Goal: Information Seeking & Learning: Learn about a topic

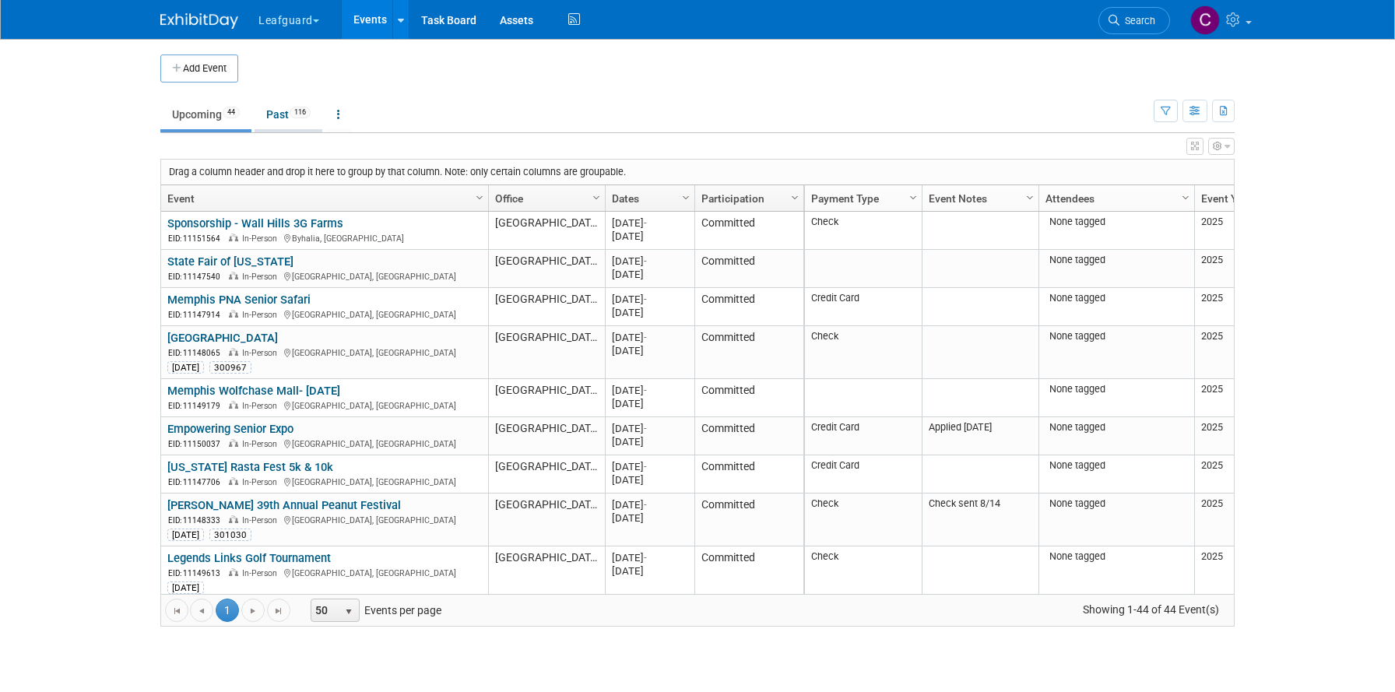
click at [279, 114] on link "Past 116" at bounding box center [289, 115] width 68 height 30
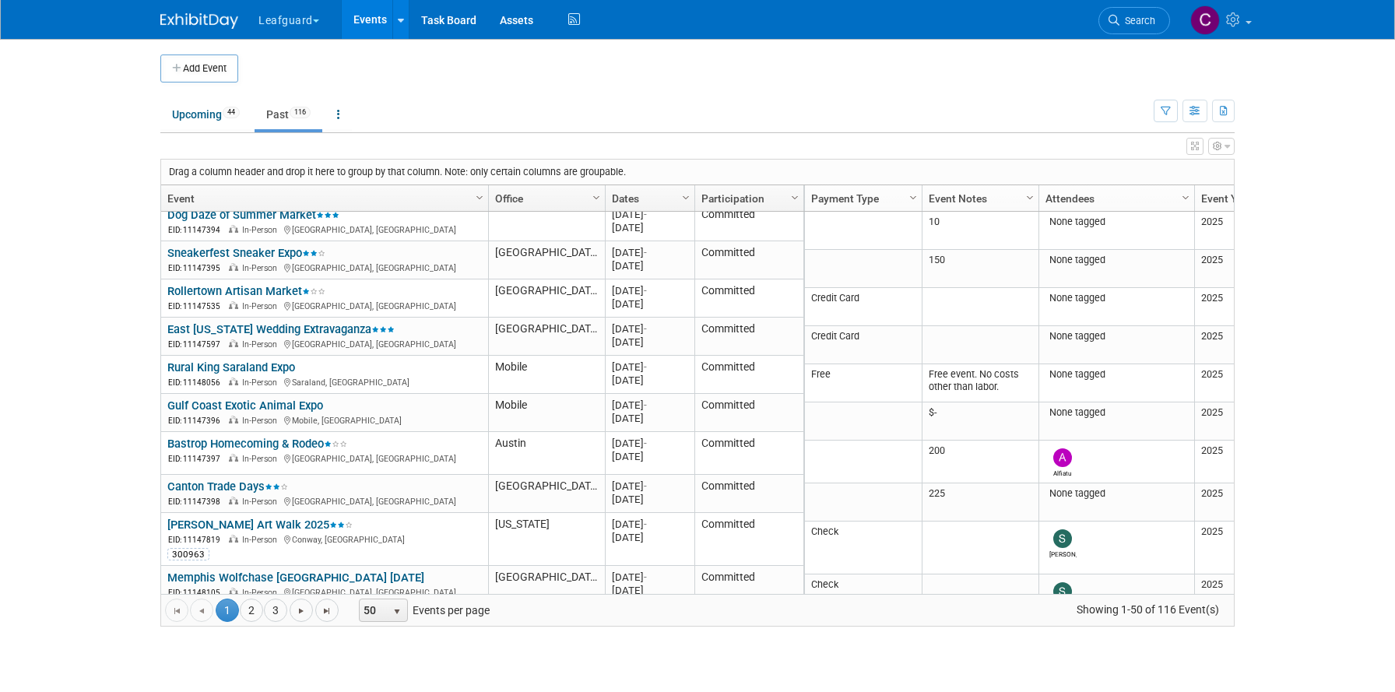
scroll to position [1582, 0]
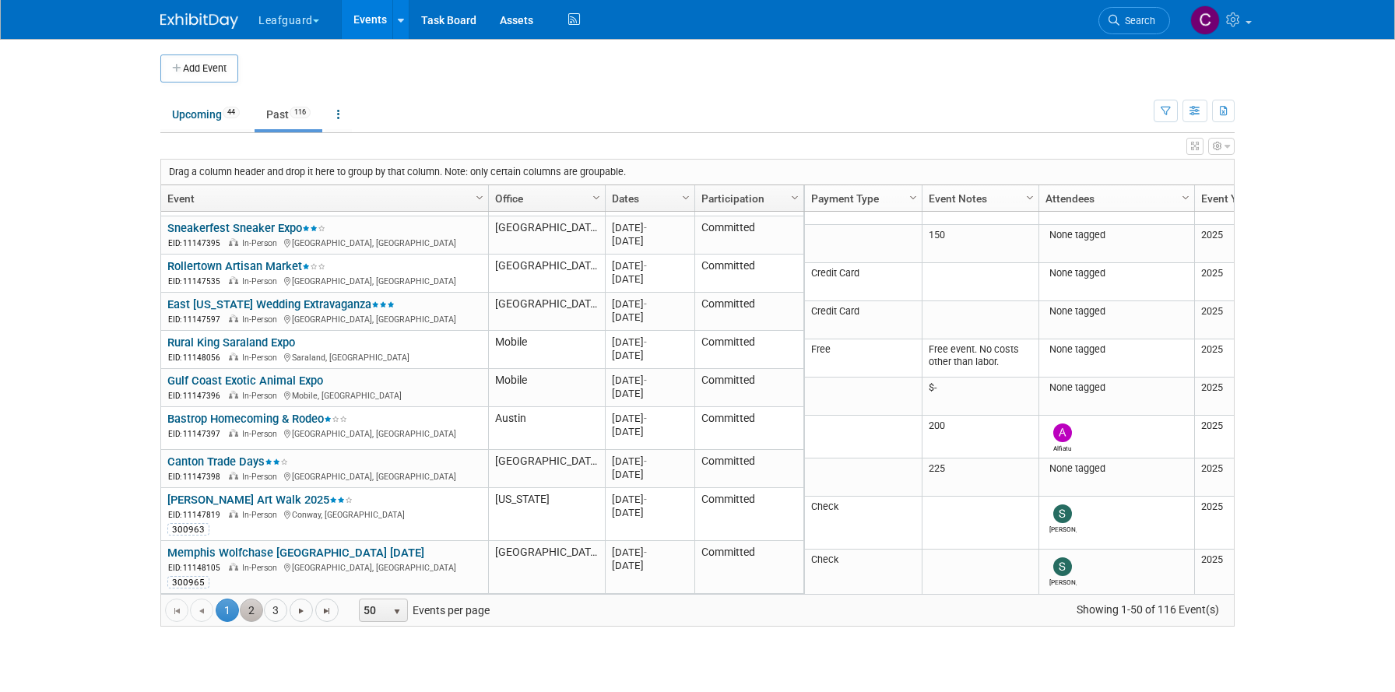
click at [251, 609] on link "2" at bounding box center [251, 610] width 23 height 23
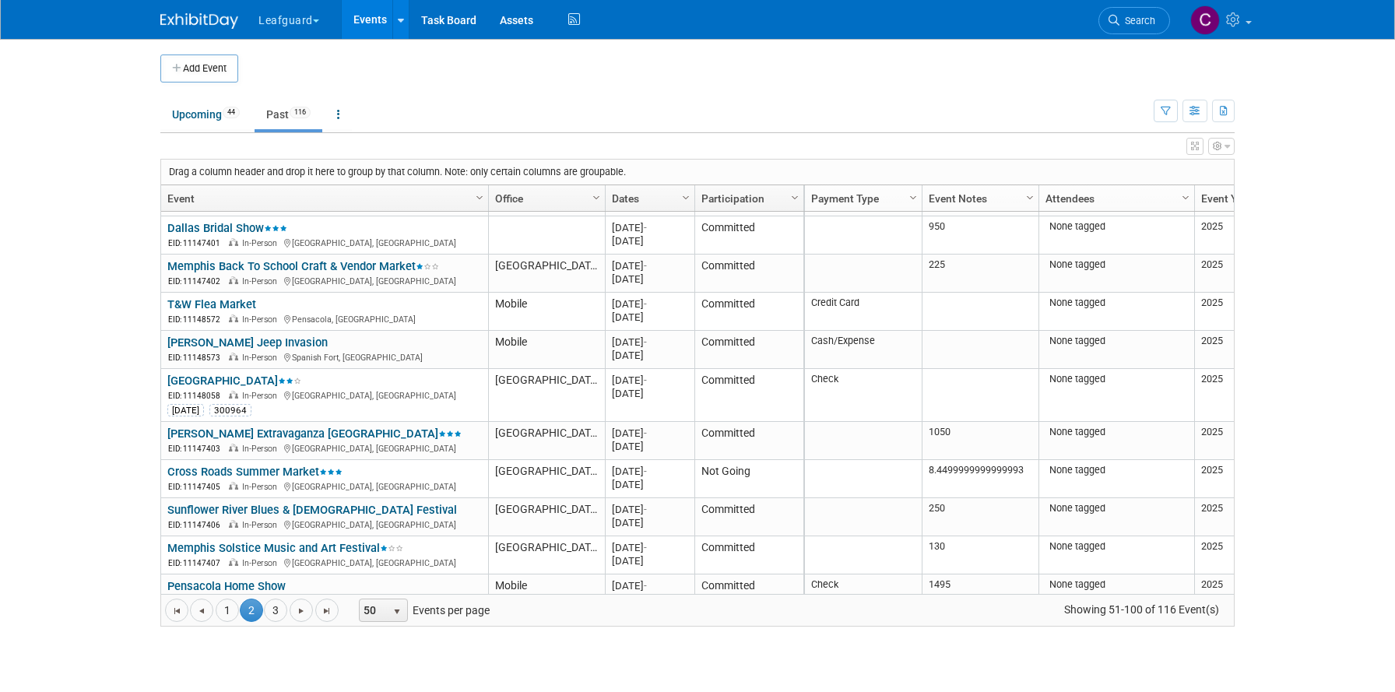
scroll to position [0, 0]
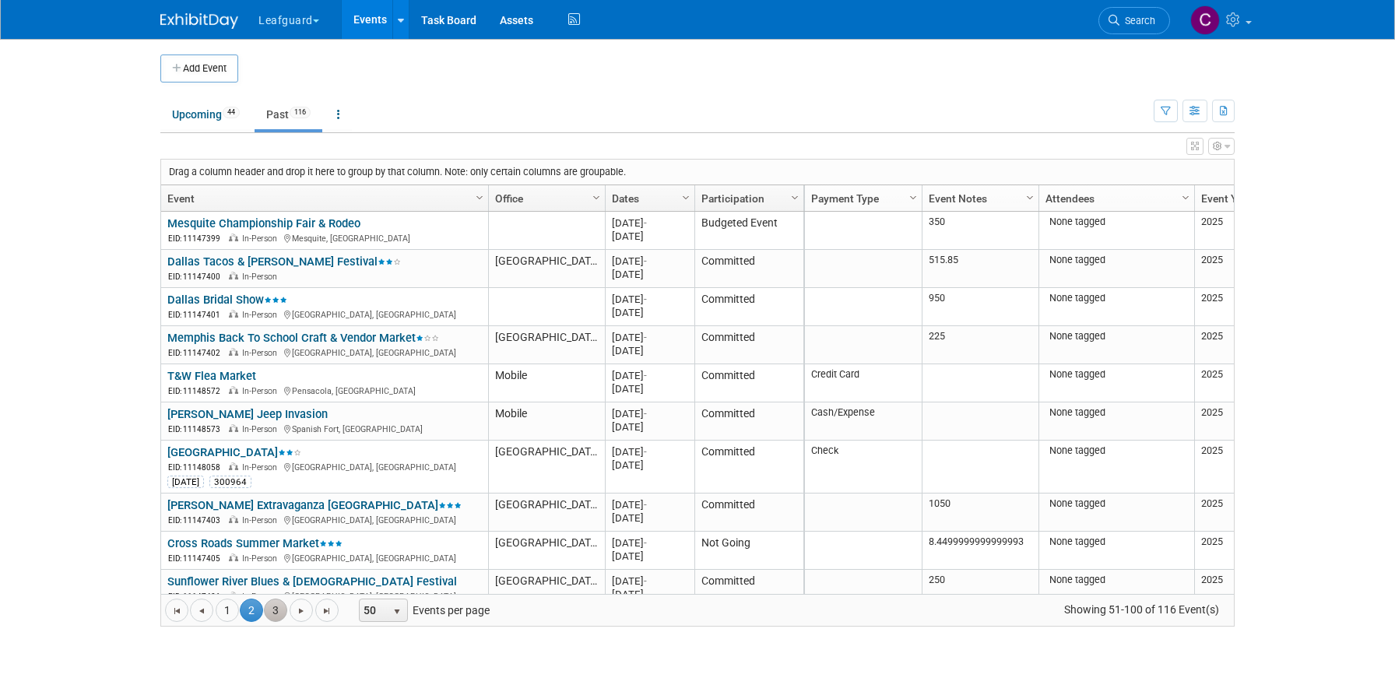
click at [284, 608] on link "3" at bounding box center [275, 610] width 23 height 23
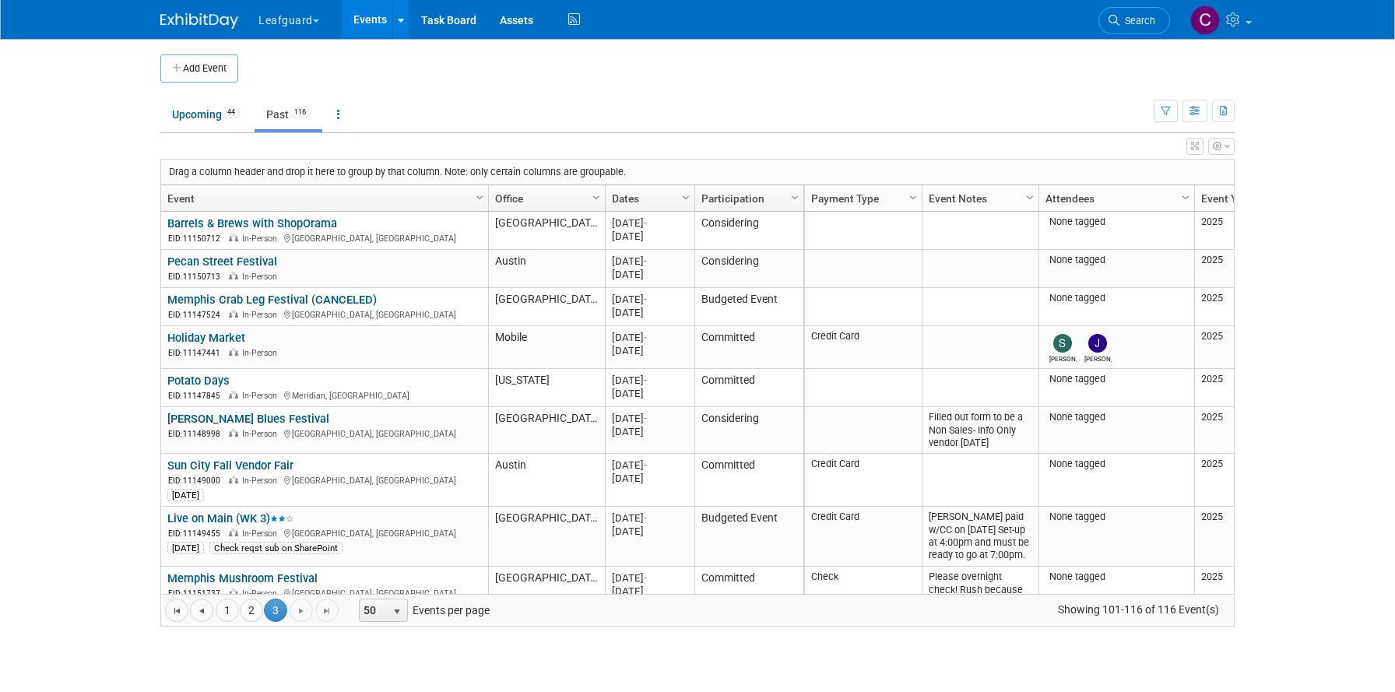
click at [318, 25] on button "Leafguard" at bounding box center [298, 17] width 82 height 34
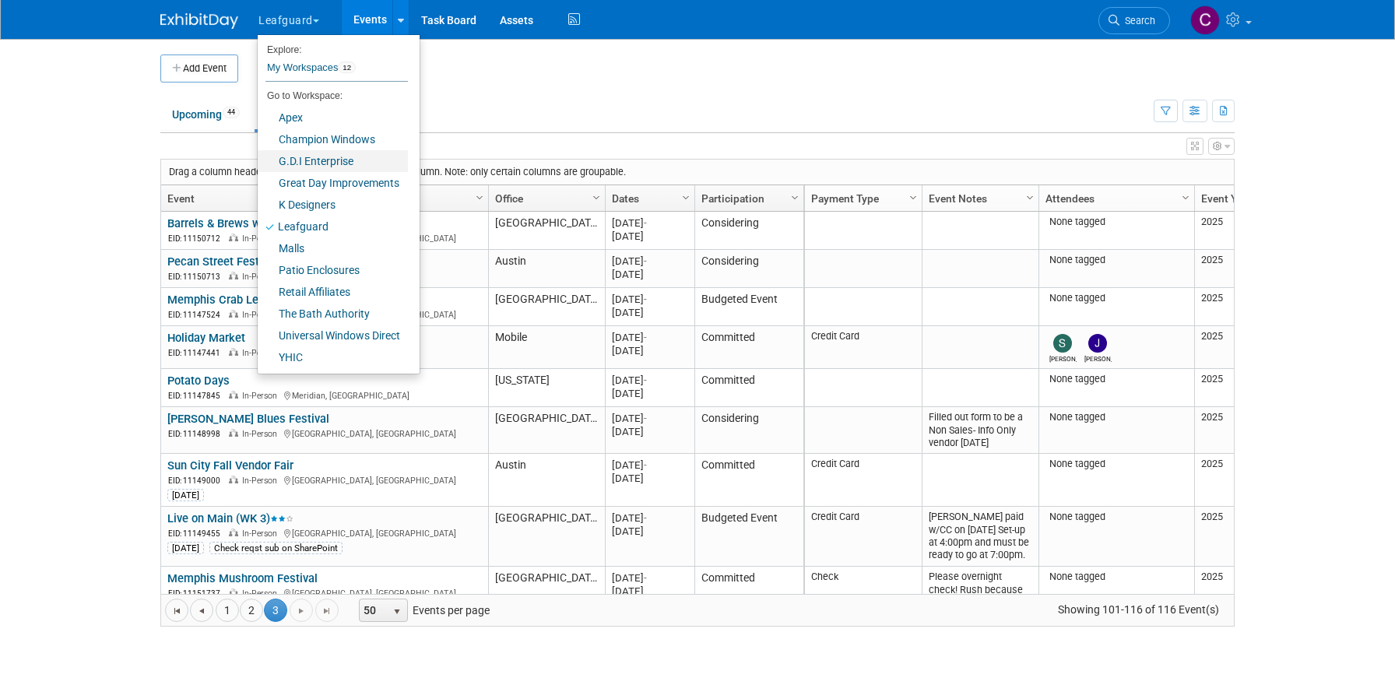
click at [301, 161] on link "G.D.I Enterprise" at bounding box center [333, 161] width 150 height 22
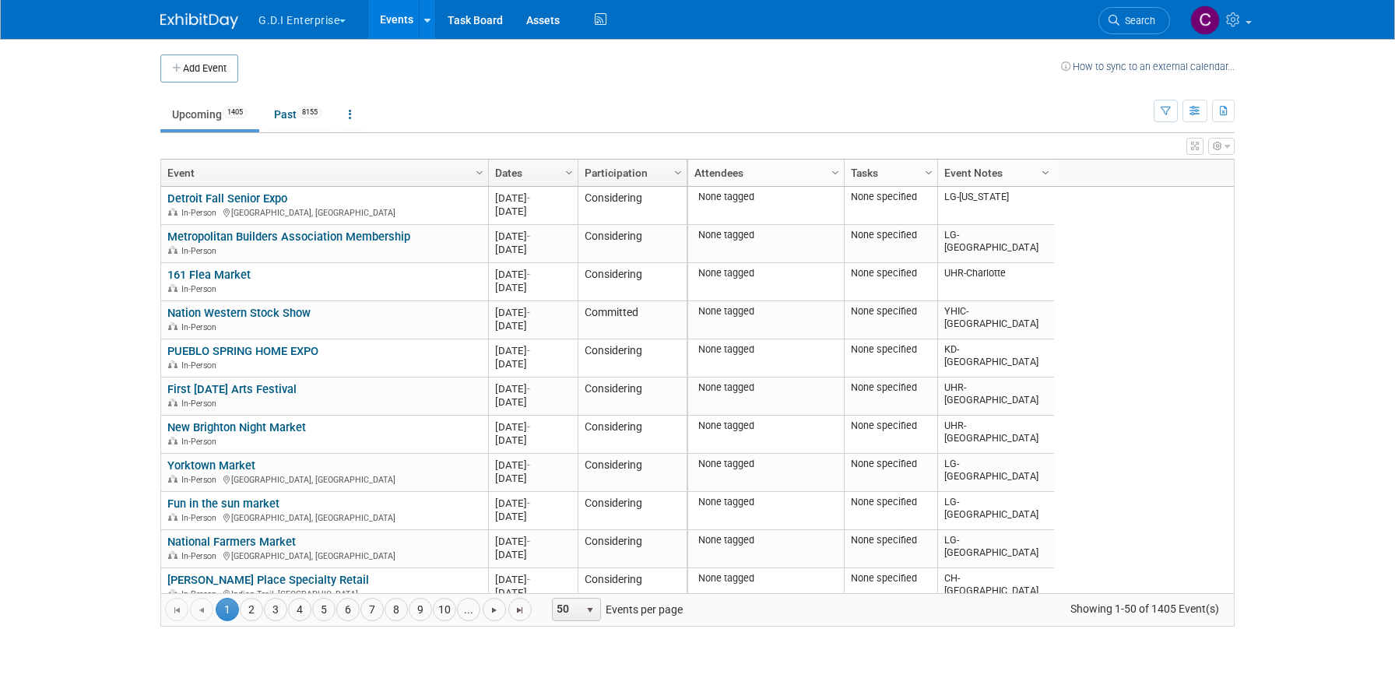
click at [1044, 171] on span "Column Settings" at bounding box center [1045, 173] width 12 height 12
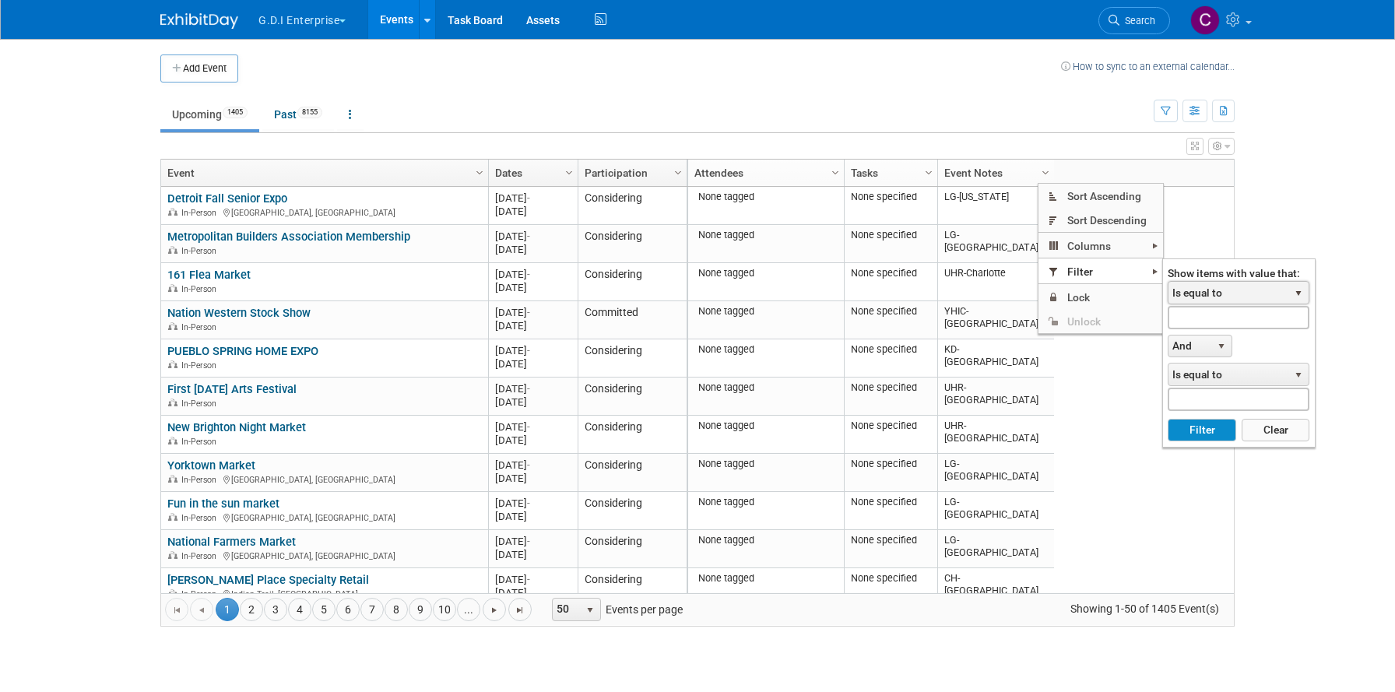
click at [1206, 292] on span "Is equal to" at bounding box center [1228, 293] width 120 height 22
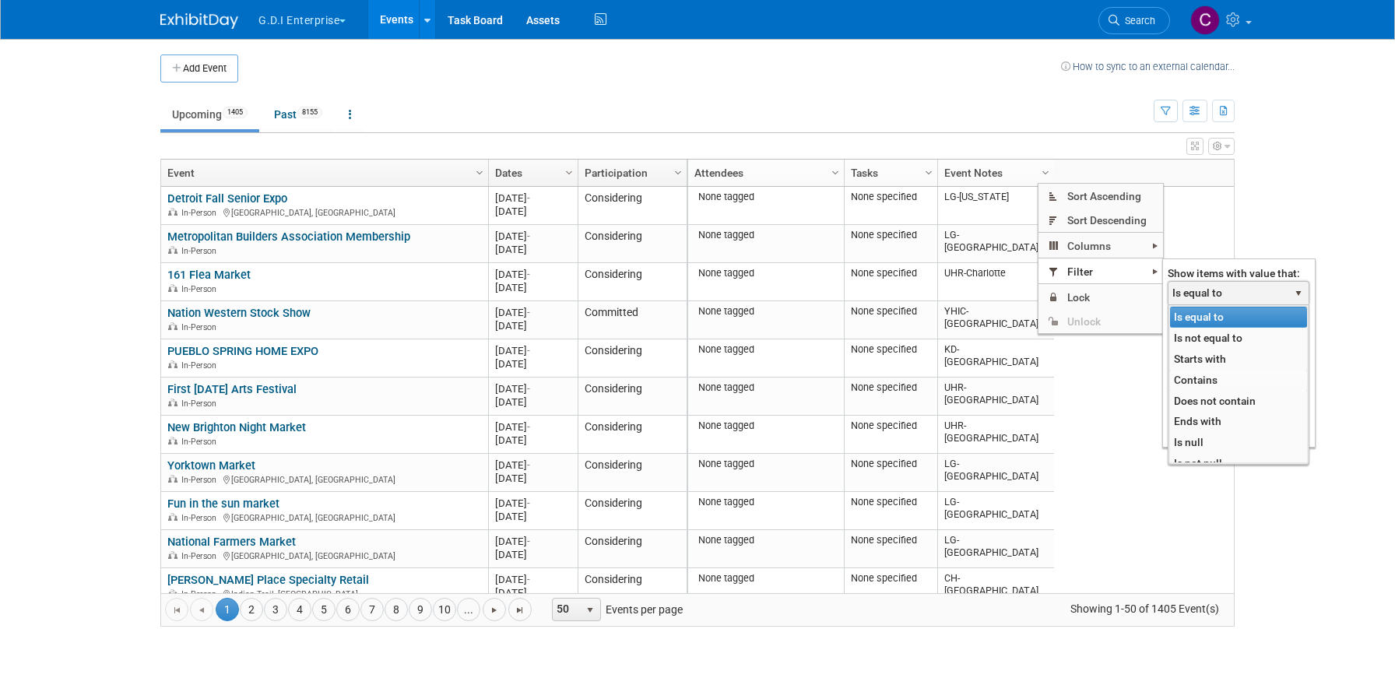
click at [1193, 383] on li "Contains" at bounding box center [1238, 380] width 137 height 21
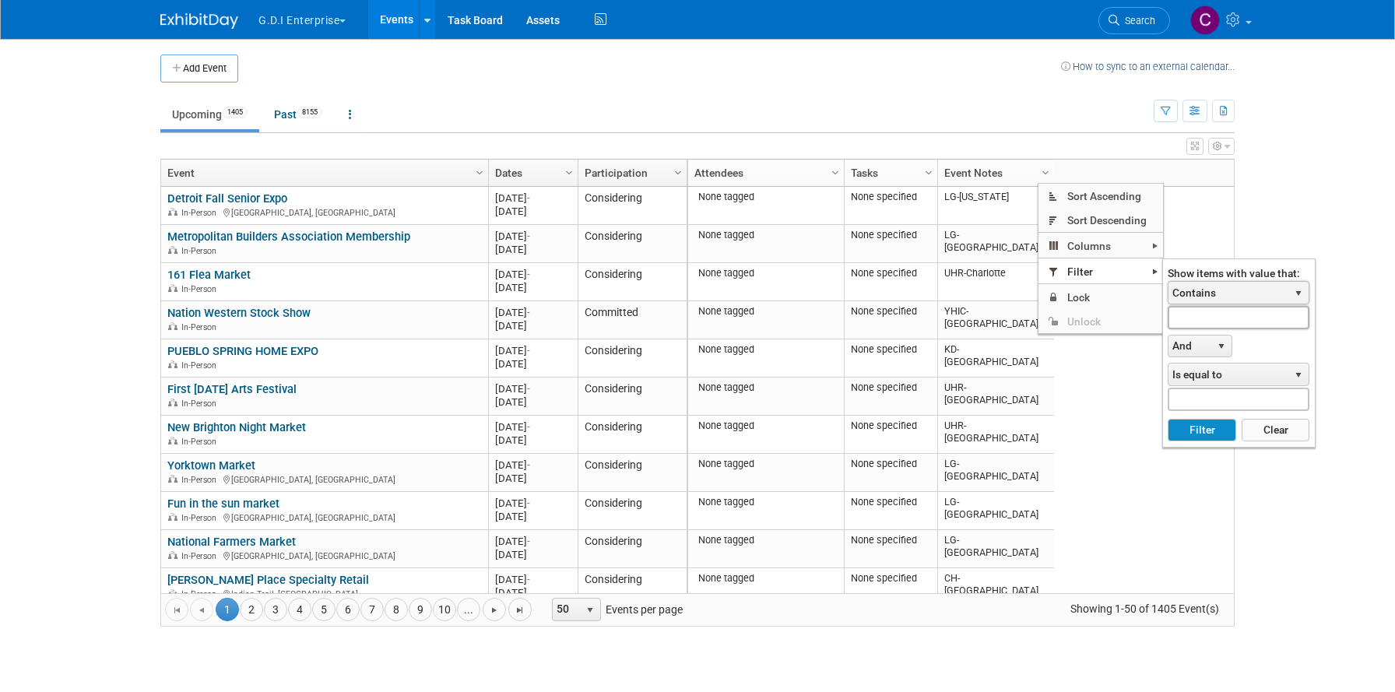
click at [1188, 321] on input "text" at bounding box center [1239, 317] width 142 height 23
click at [1200, 426] on button "Filter" at bounding box center [1202, 430] width 68 height 23
type input "LG-Cleveland"
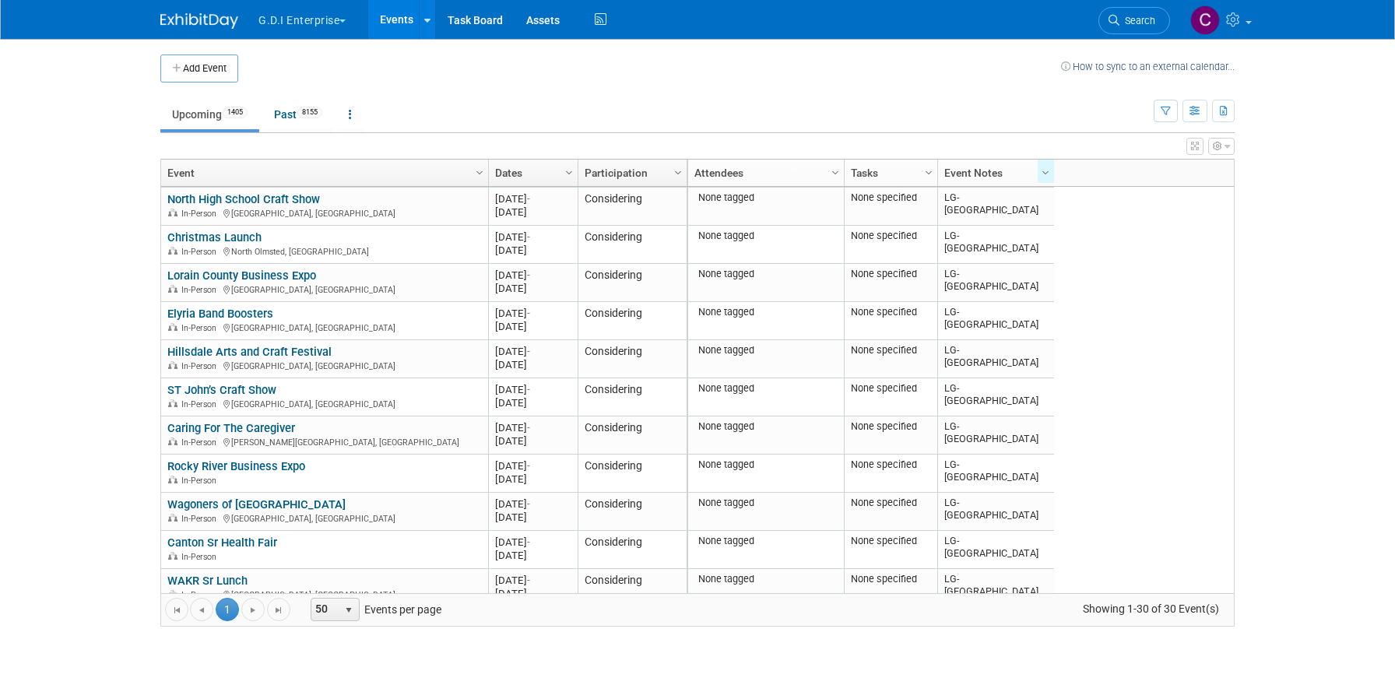
scroll to position [738, 0]
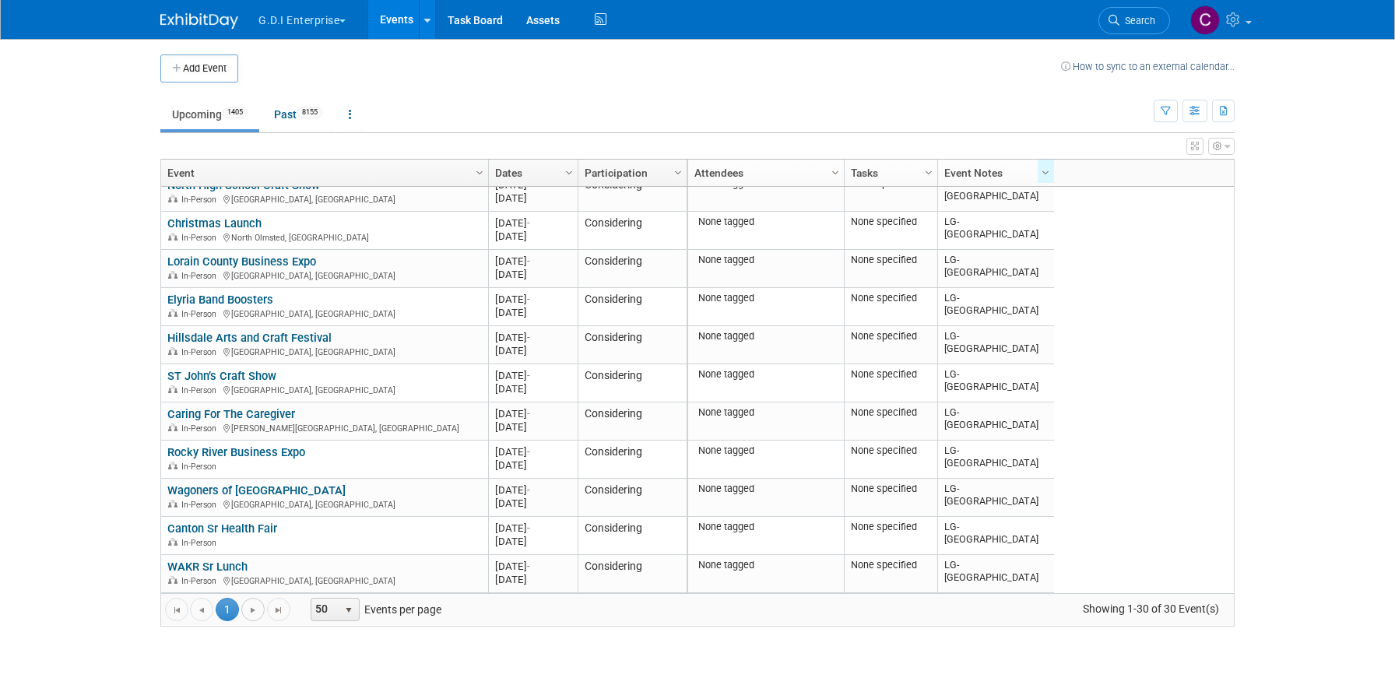
click at [252, 606] on span "Go to the next page" at bounding box center [253, 610] width 12 height 12
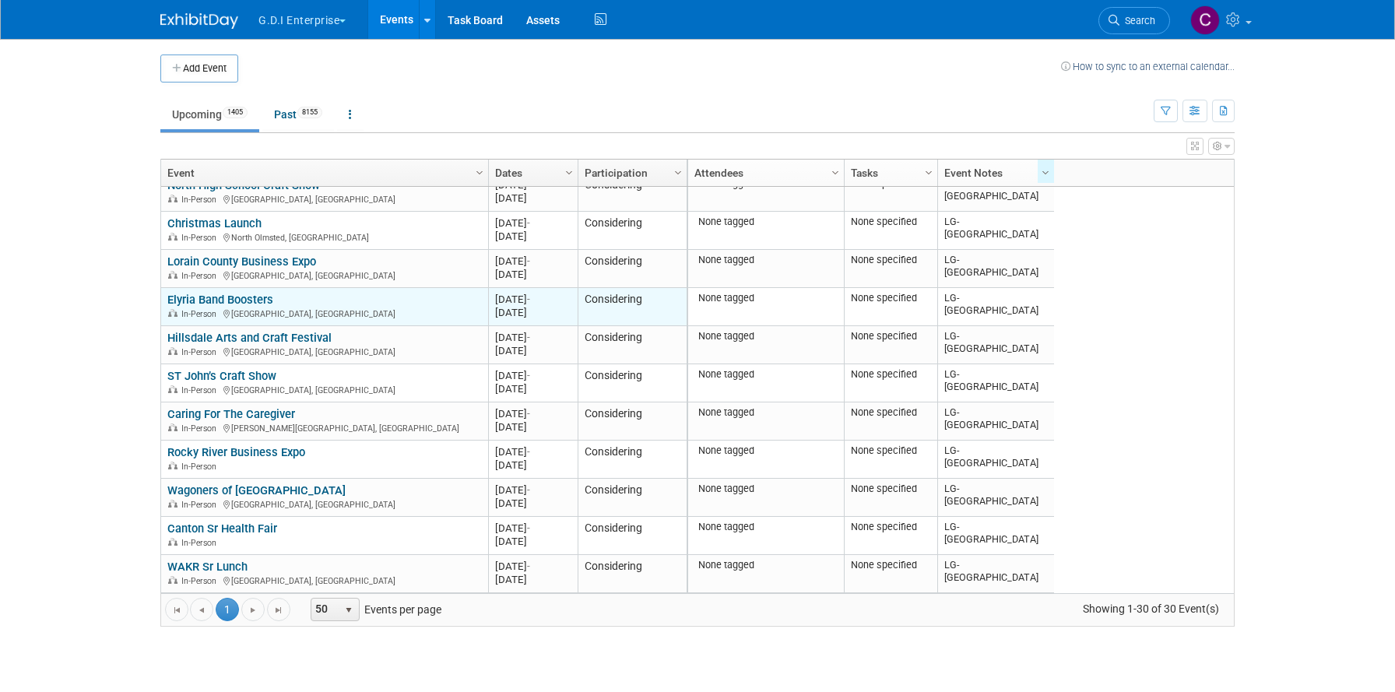
scroll to position [0, 0]
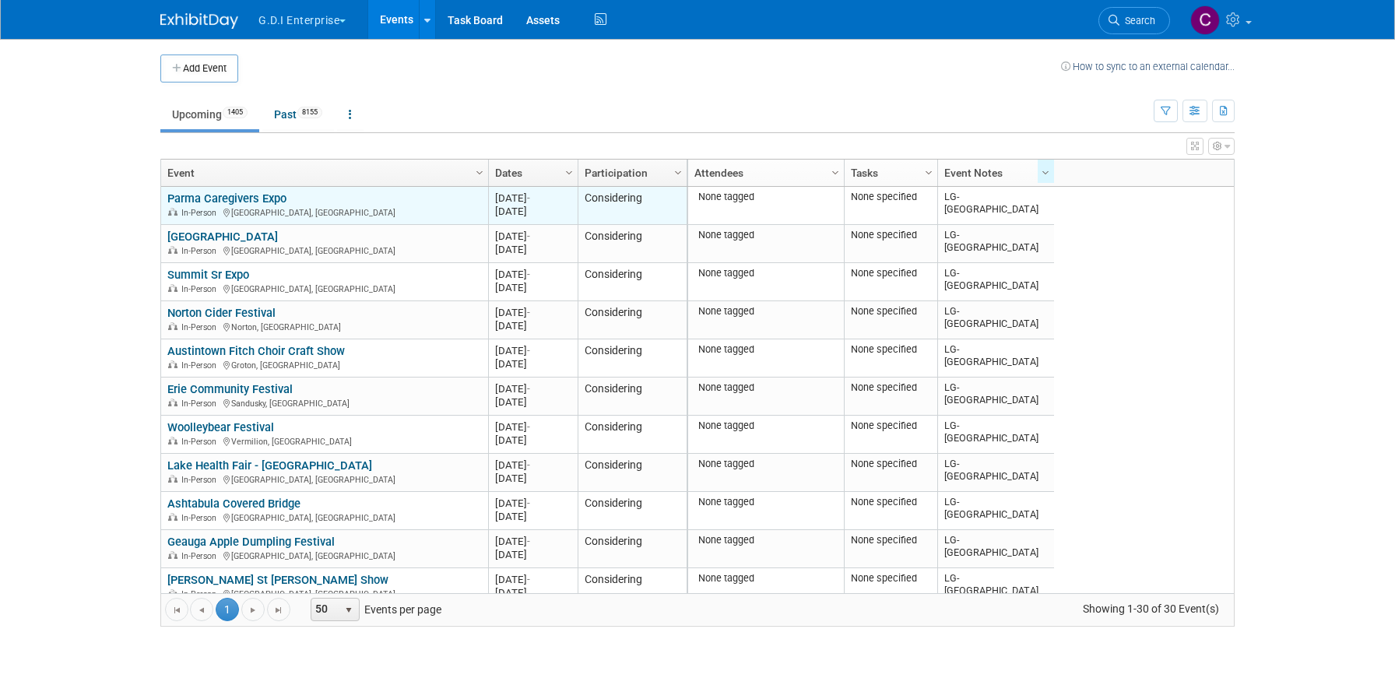
click at [262, 202] on link "Parma Caregivers Expo" at bounding box center [226, 198] width 119 height 14
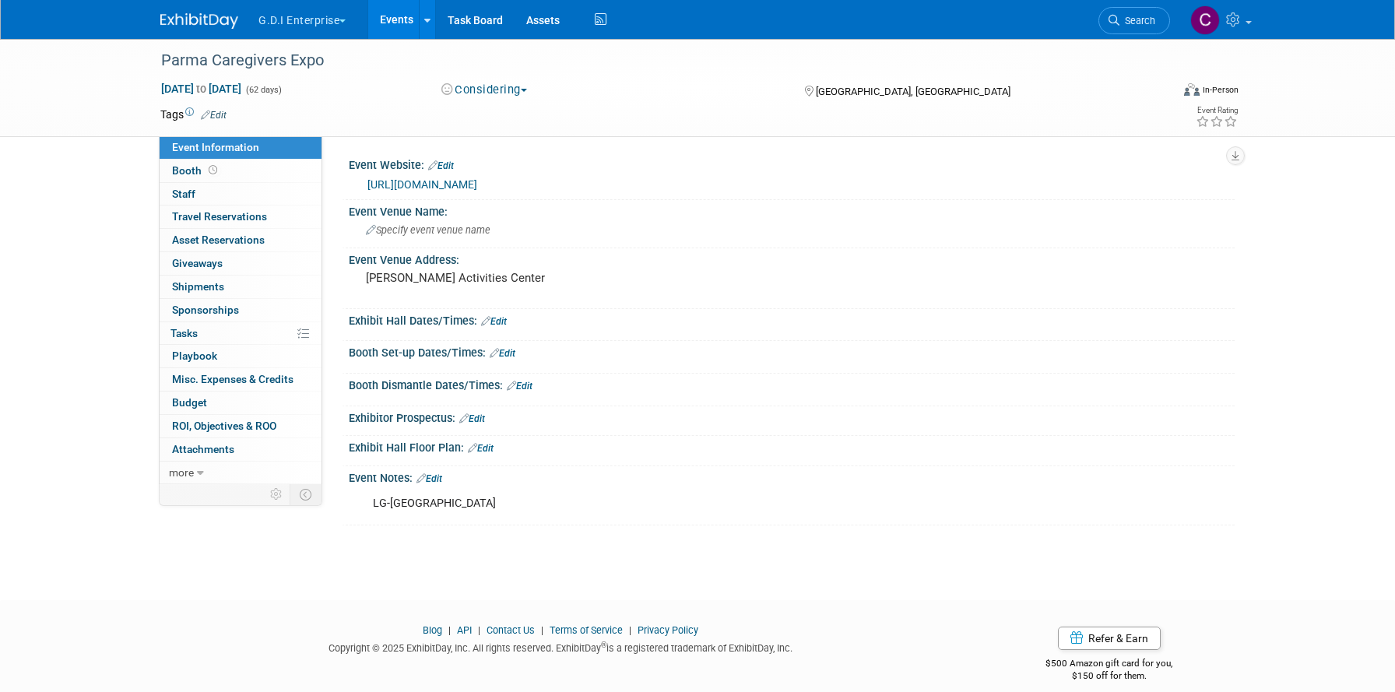
click at [436, 191] on div "https://englert2-my.sharepoint.com/personal/cstackpole_leafguard_com/Documents/…" at bounding box center [794, 185] width 855 height 18
click at [469, 184] on link "https://englert2-my.sharepoint.com/personal/cstackpole_leafguard_com/Documents/…" at bounding box center [422, 184] width 110 height 12
click at [205, 88] on span "Sep 11, 2025 to Nov 11, 2025" at bounding box center [201, 89] width 82 height 14
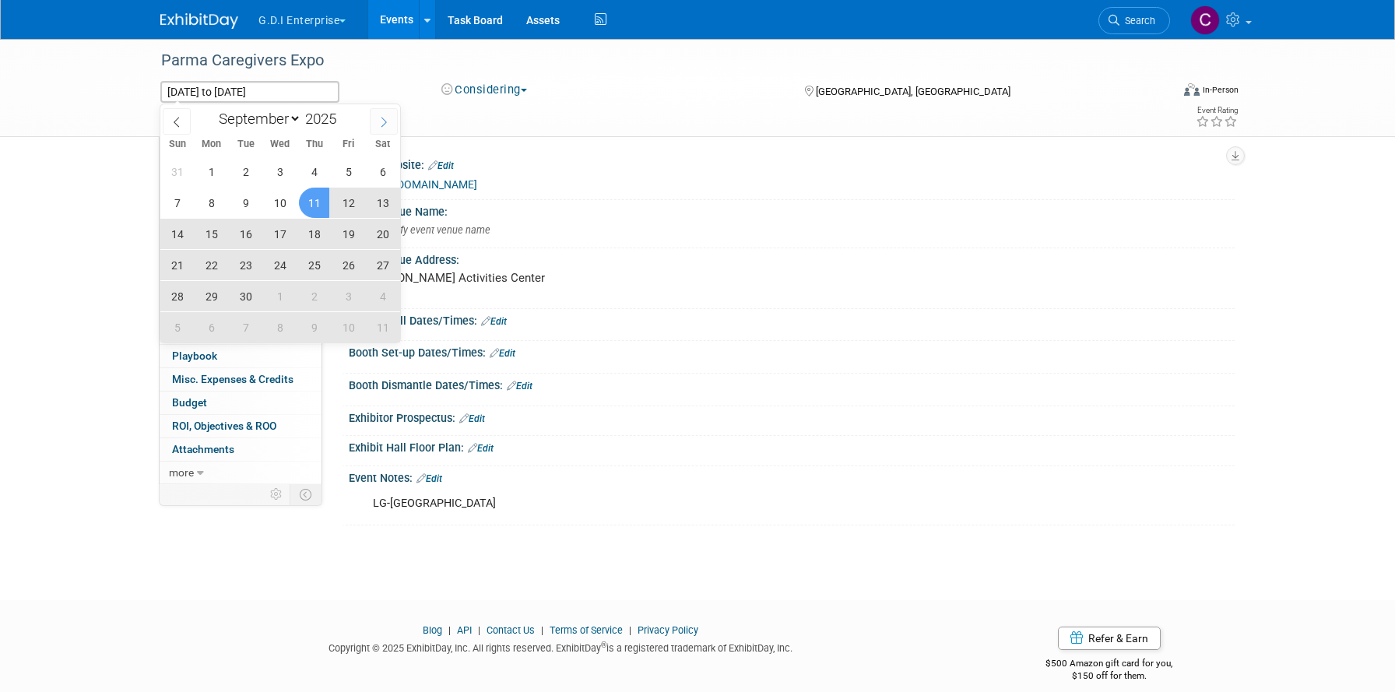
click at [381, 119] on icon at bounding box center [383, 122] width 11 height 11
select select "10"
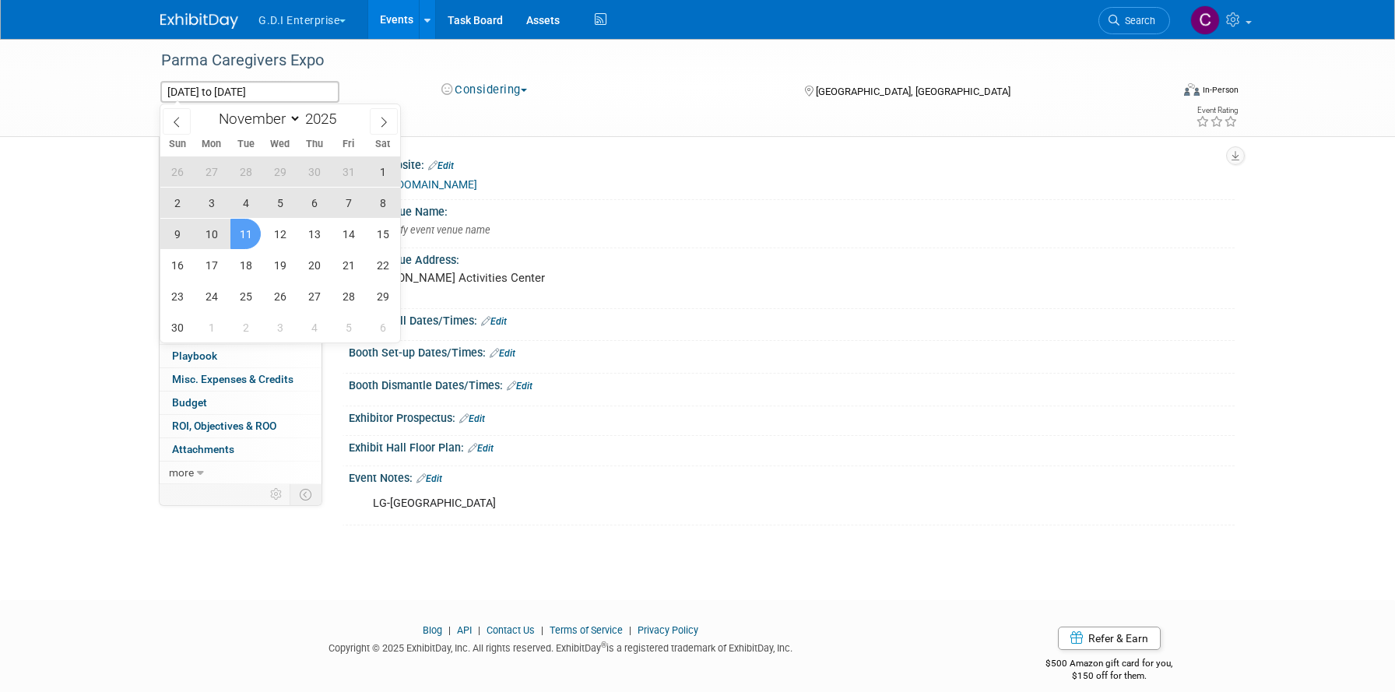
click at [241, 230] on span "11" at bounding box center [245, 234] width 30 height 30
type input "[DATE]"
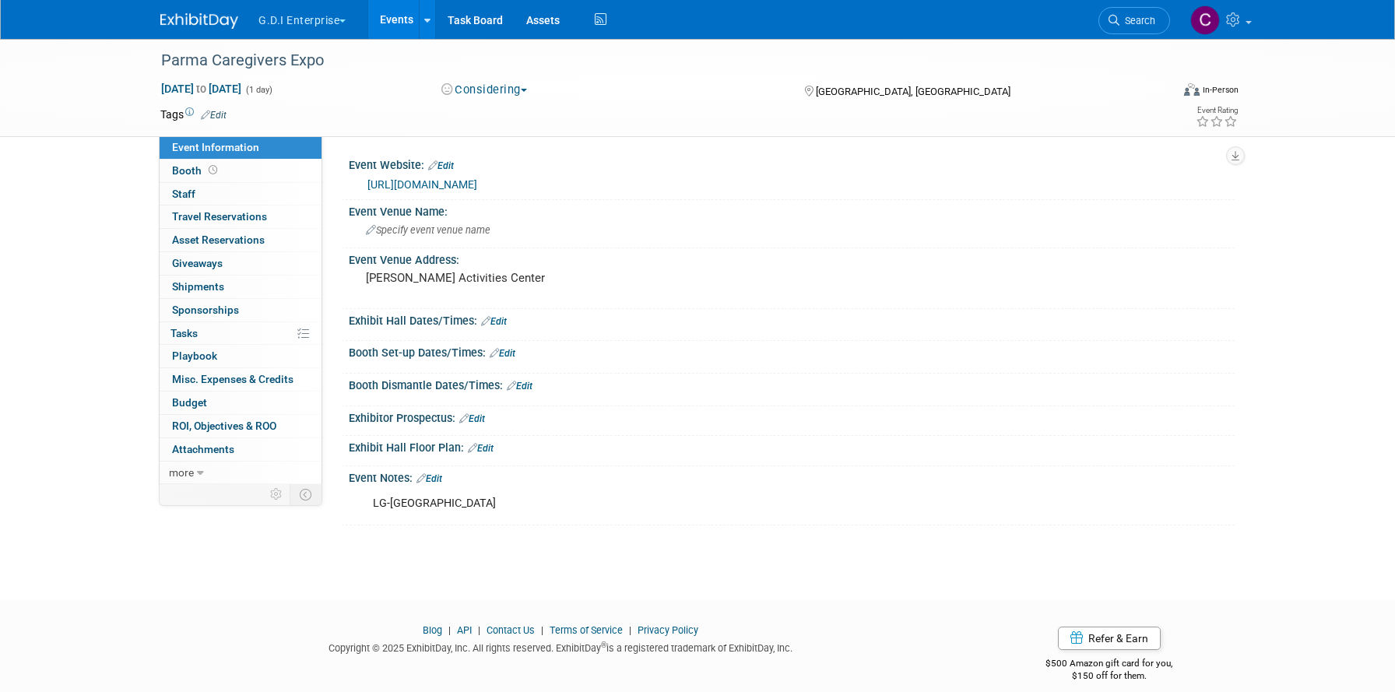
click at [420, 114] on td at bounding box center [641, 115] width 828 height 16
click at [400, 20] on link "Events" at bounding box center [396, 19] width 57 height 39
click at [451, 191] on link "[URL][DOMAIN_NAME]" at bounding box center [422, 184] width 110 height 12
click at [203, 84] on span "Oct 2, 2024 to Oct 2, 2025" at bounding box center [201, 89] width 82 height 14
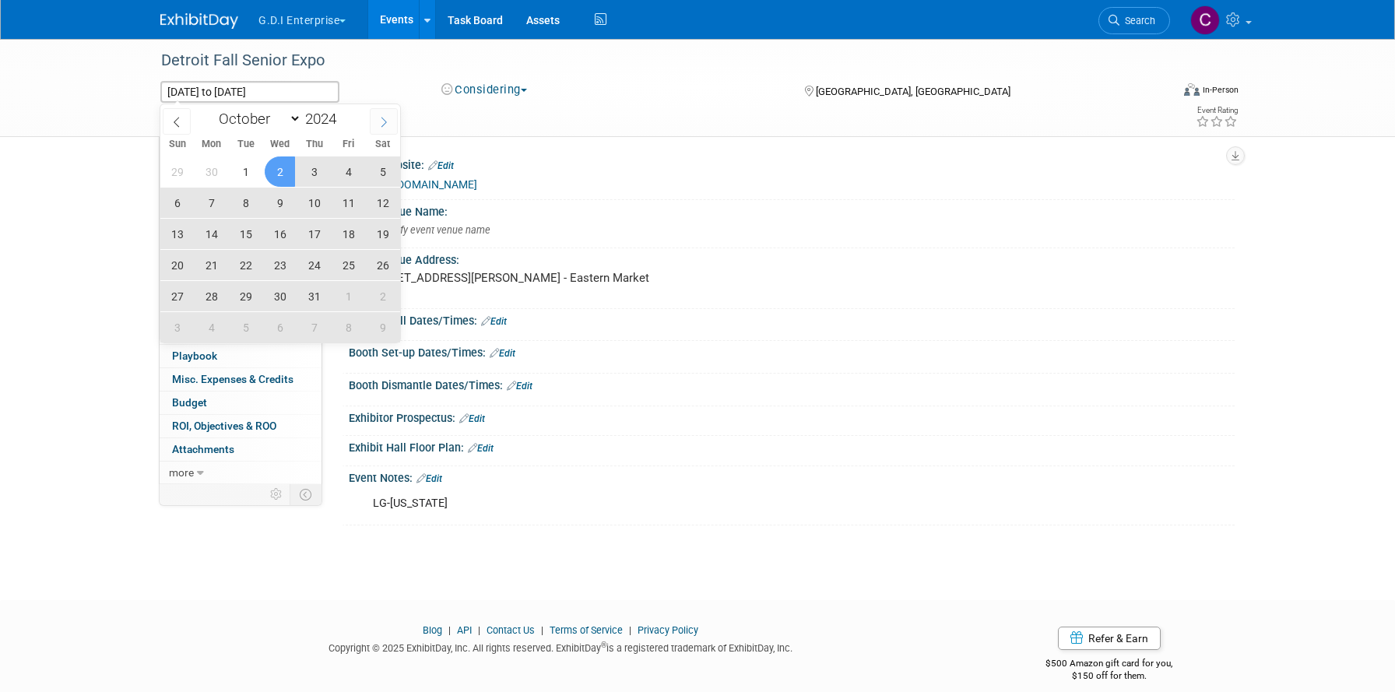
click at [381, 121] on icon at bounding box center [383, 122] width 11 height 11
click at [381, 122] on icon at bounding box center [383, 122] width 11 height 11
select select "11"
click at [381, 122] on icon at bounding box center [383, 122] width 11 height 11
type input "2025"
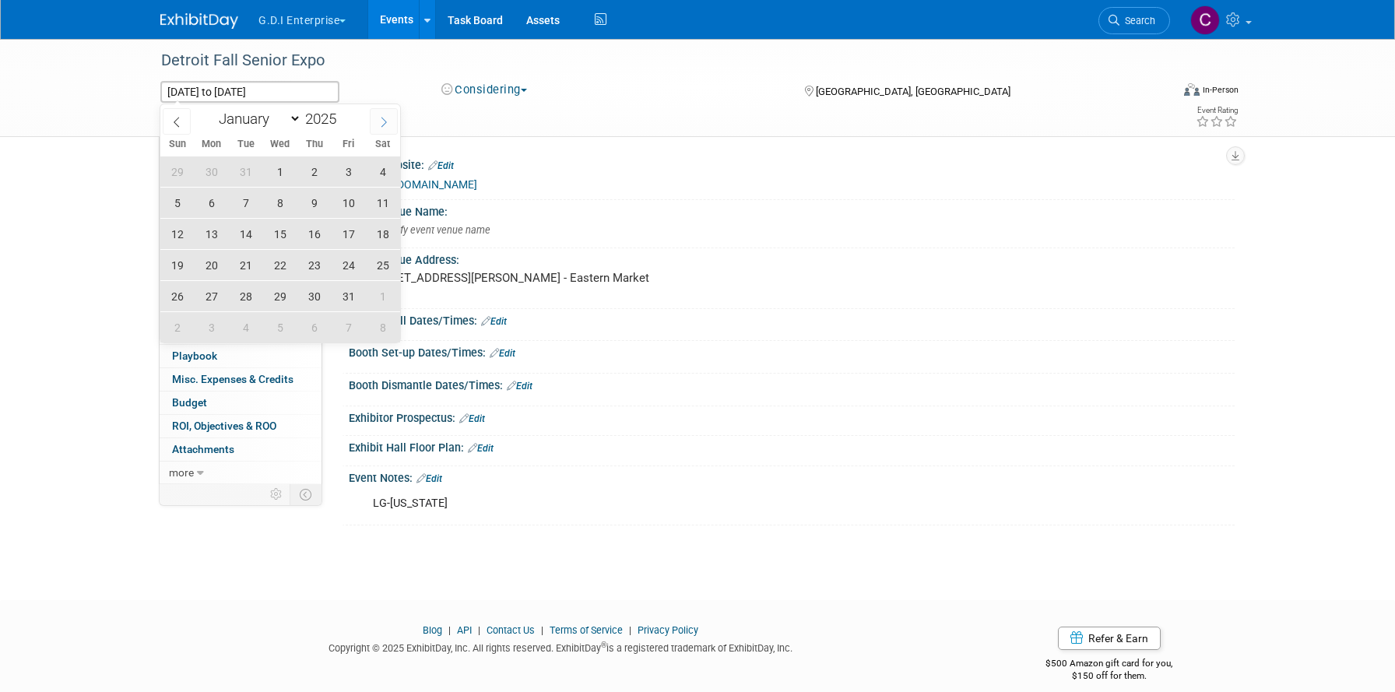
click at [381, 122] on icon at bounding box center [383, 122] width 11 height 11
click at [379, 119] on icon at bounding box center [383, 122] width 11 height 11
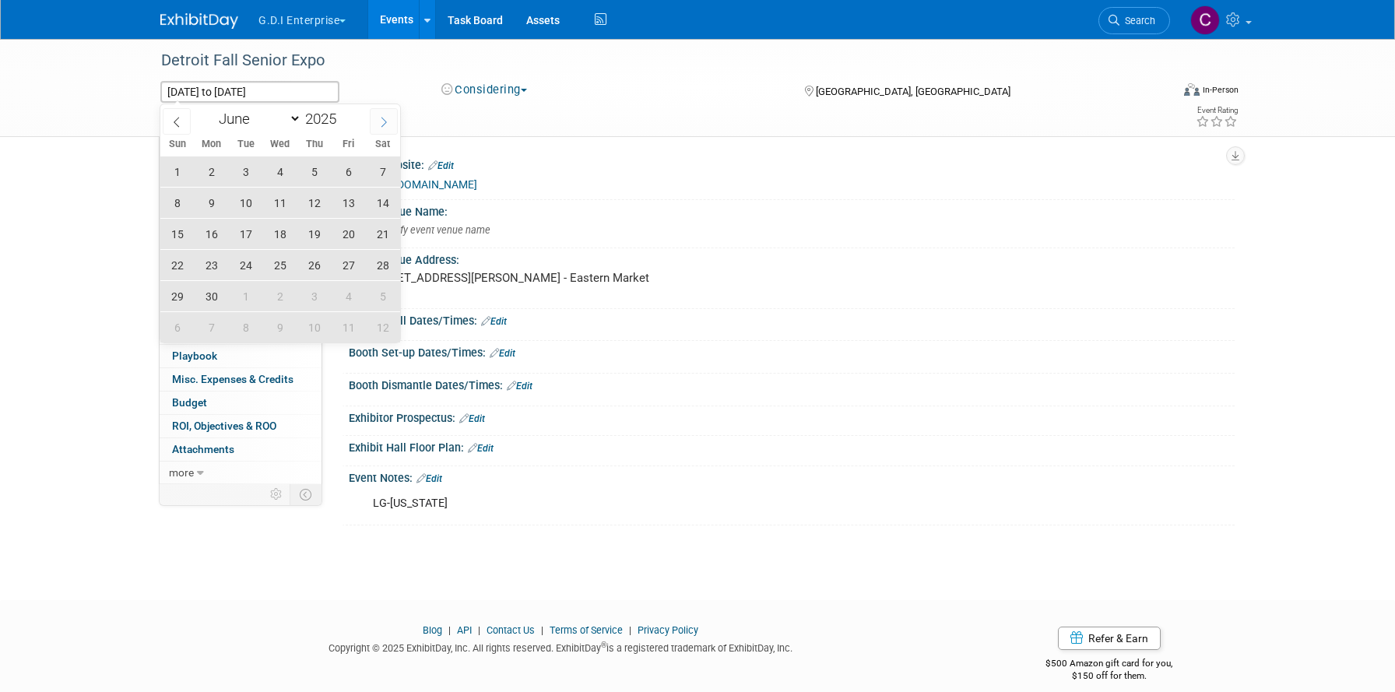
click at [379, 119] on icon at bounding box center [383, 122] width 11 height 11
click at [381, 120] on icon at bounding box center [383, 122] width 11 height 11
select select "9"
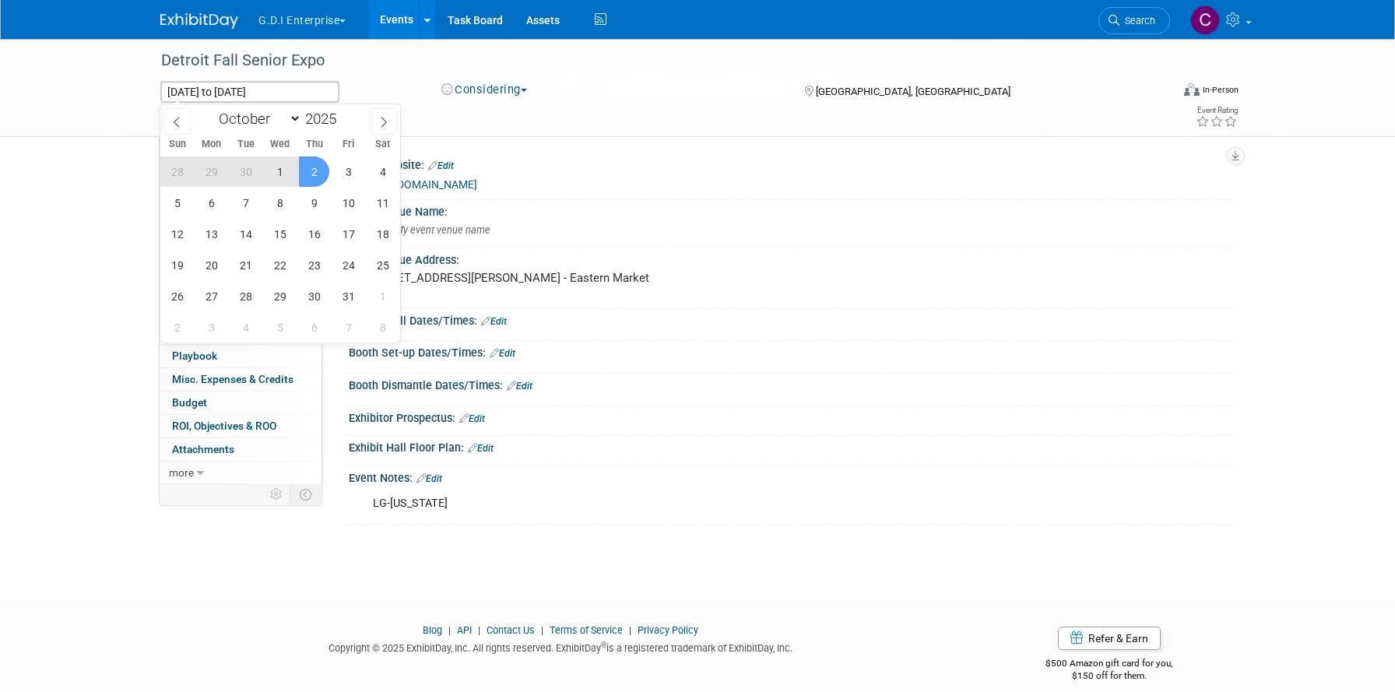
click at [317, 168] on span "2" at bounding box center [314, 171] width 30 height 30
type input "[DATE]"
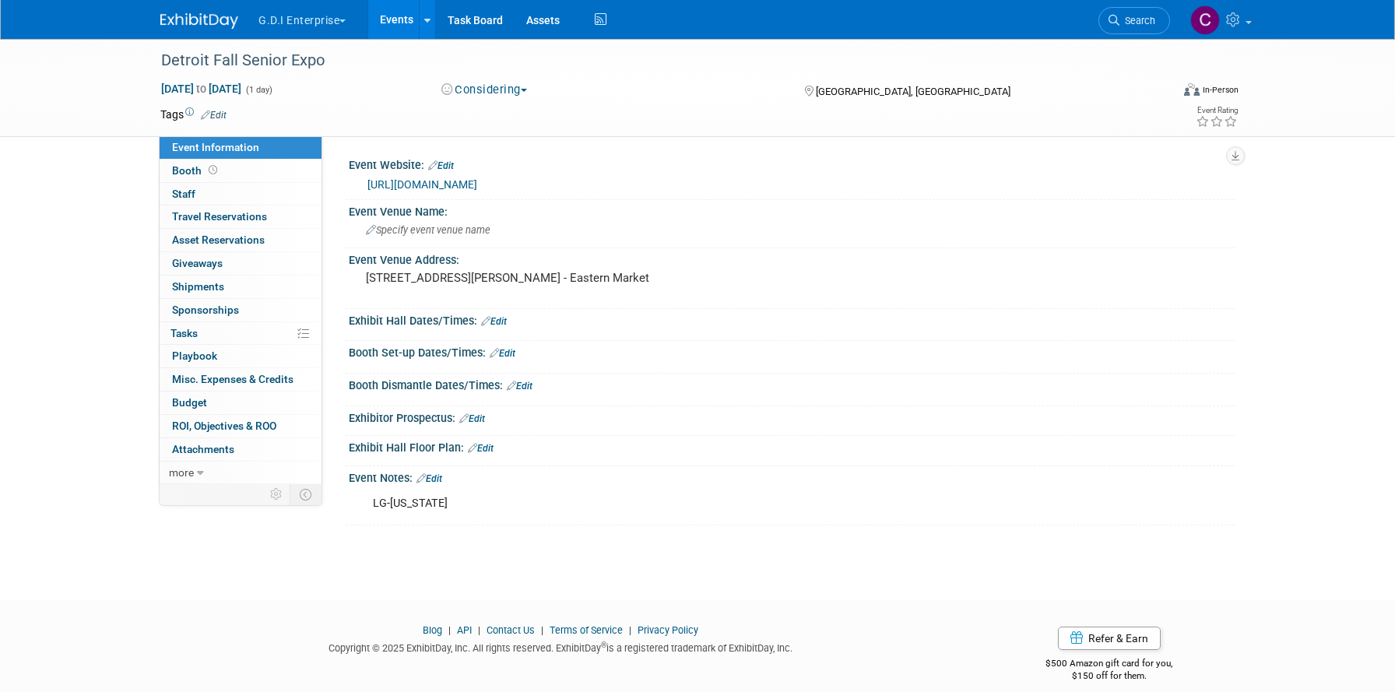
click at [364, 83] on div "Oct 2, 2025 to Oct 2, 2025 (1 day)" at bounding box center [286, 89] width 252 height 16
click at [391, 16] on link "Events" at bounding box center [396, 19] width 57 height 39
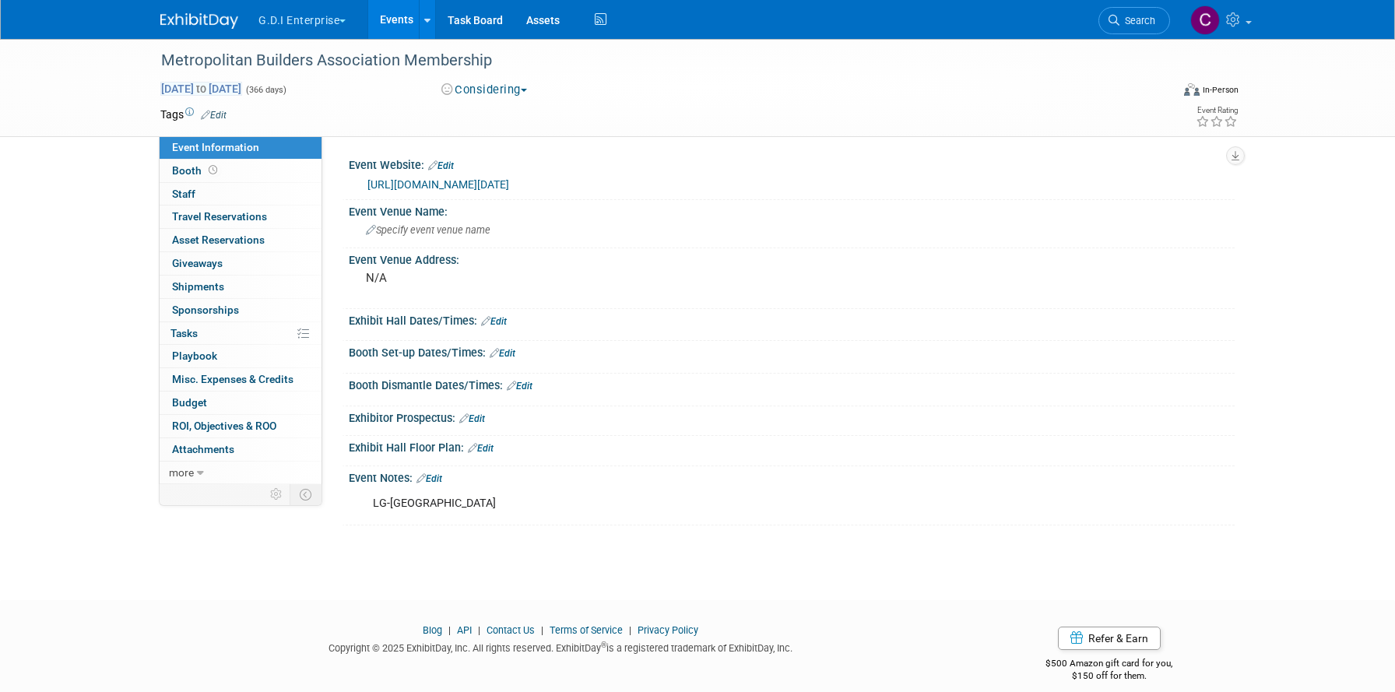
click at [239, 93] on span "[DATE] to [DATE]" at bounding box center [201, 89] width 82 height 14
select select "10"
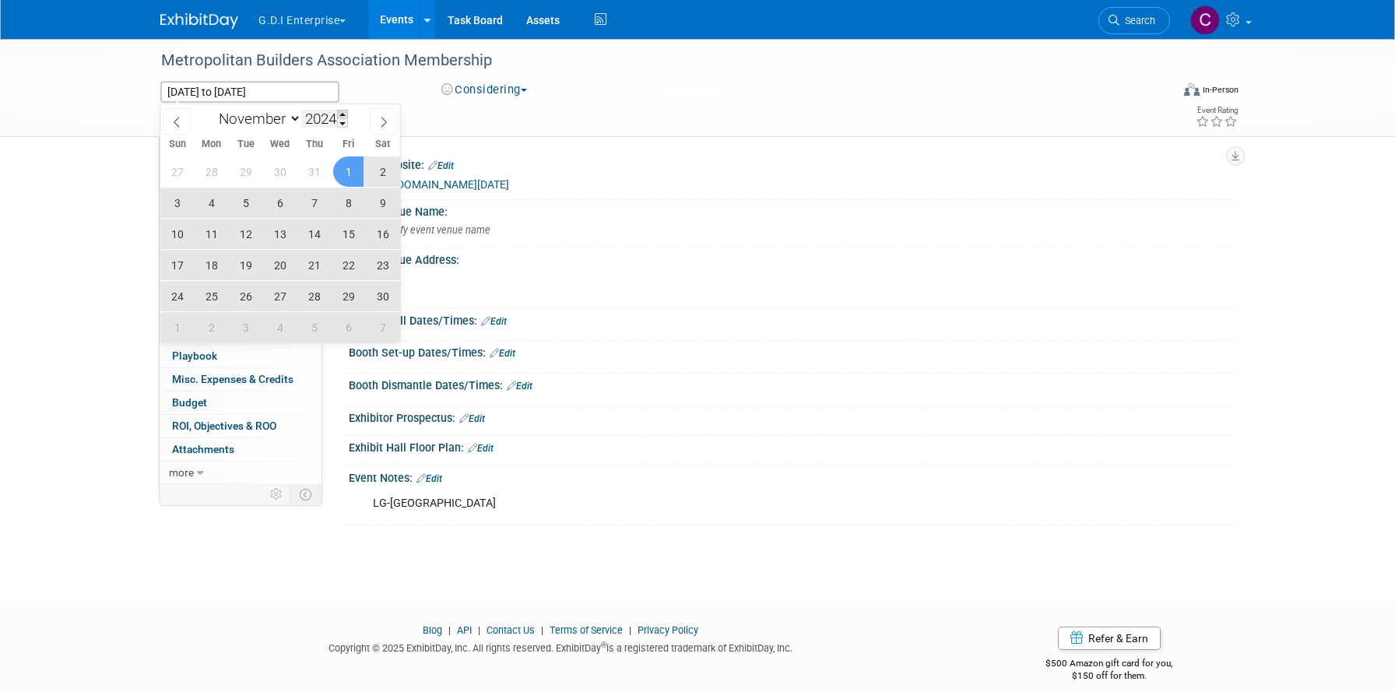
click at [342, 113] on span at bounding box center [342, 114] width 11 height 9
type input "2025"
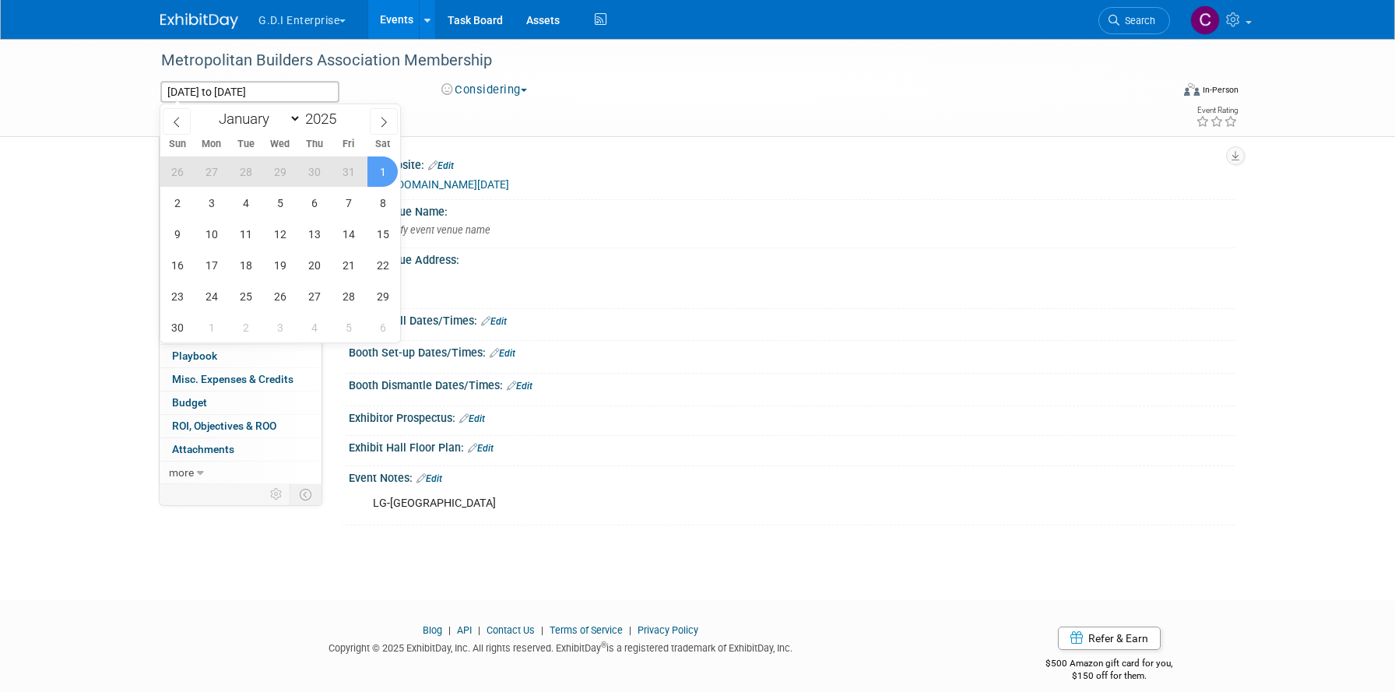
click at [380, 172] on span "1" at bounding box center [382, 171] width 30 height 30
type input "[DATE]"
click at [426, 114] on td at bounding box center [641, 115] width 828 height 16
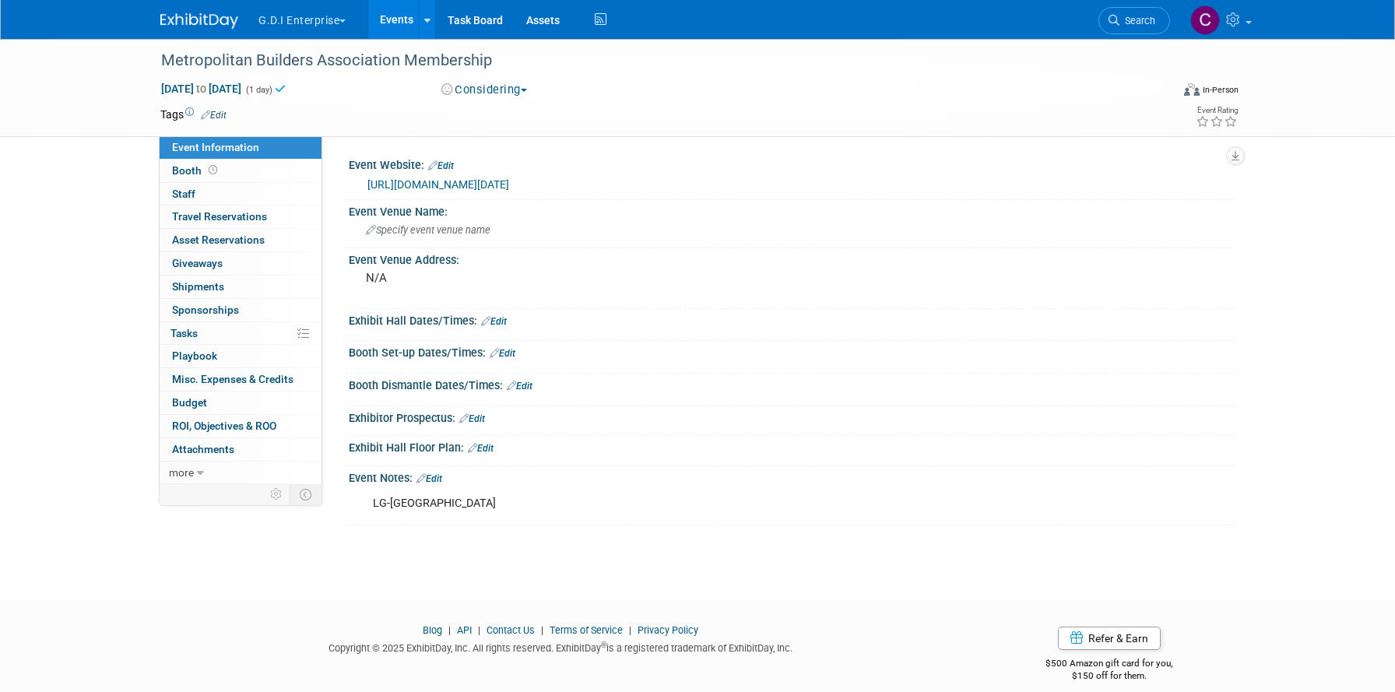
click at [394, 14] on link "Events" at bounding box center [396, 19] width 57 height 39
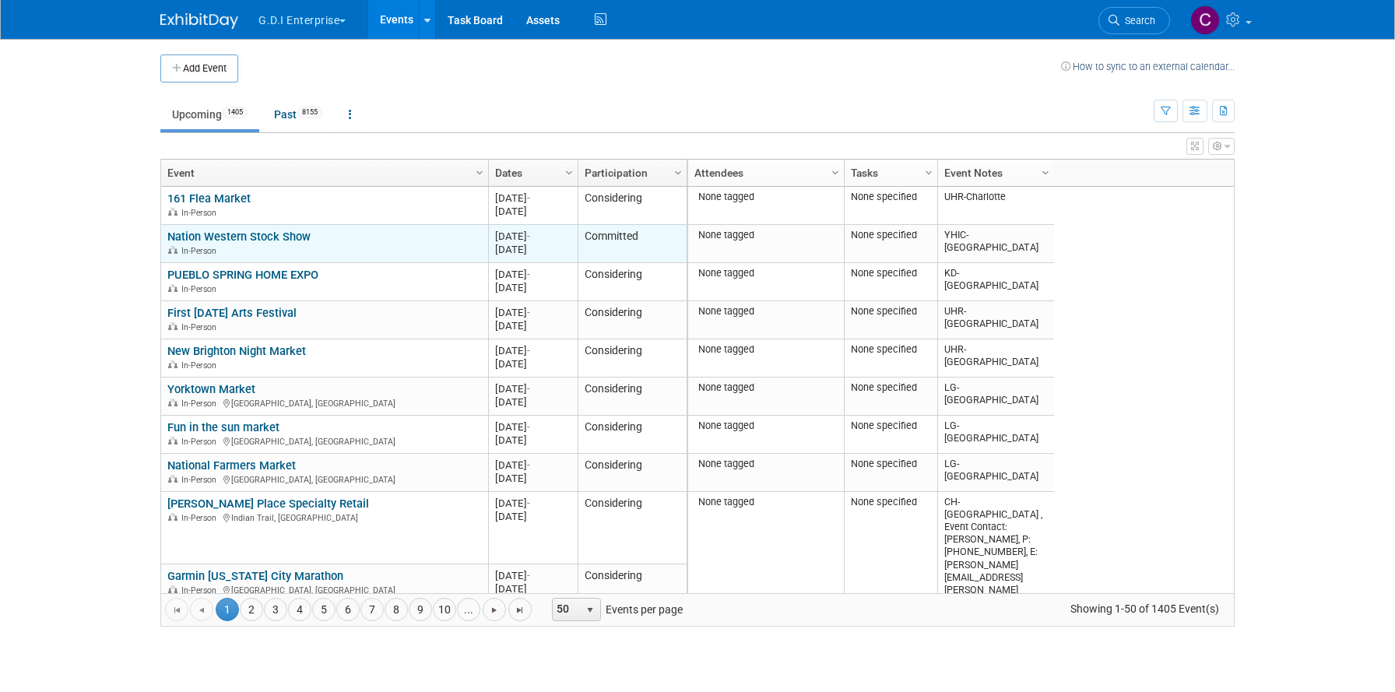
click at [246, 235] on link "Nation Western Stock Show" at bounding box center [238, 237] width 143 height 14
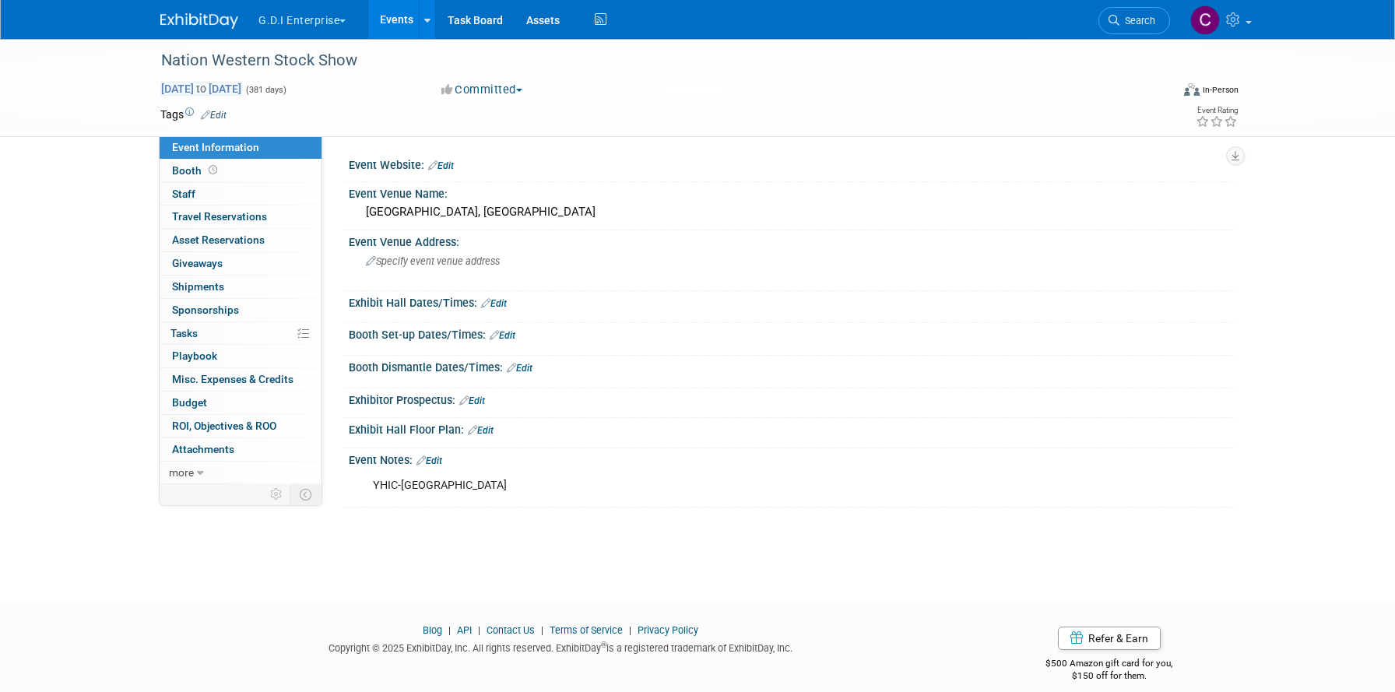
click at [242, 91] on span "[DATE] to [DATE]" at bounding box center [201, 89] width 82 height 14
type input "[DATE] to [DATE]"
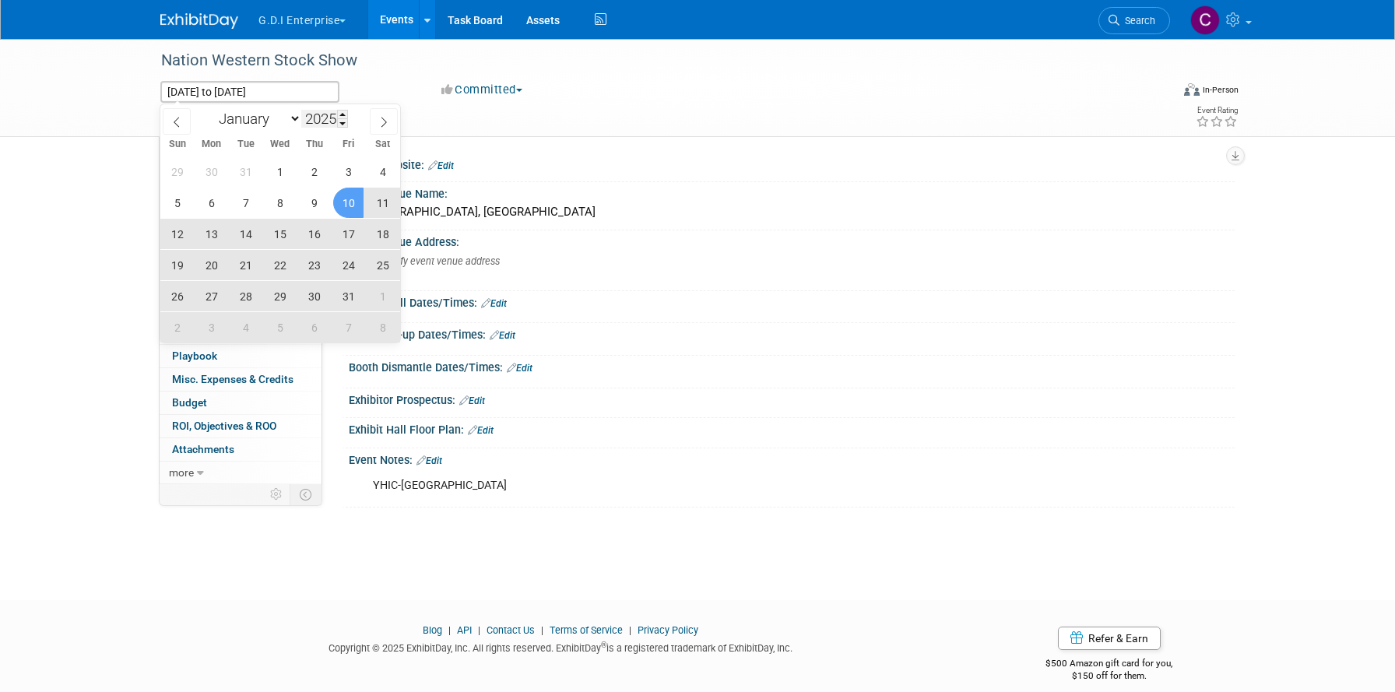
click at [326, 112] on input "2025" at bounding box center [324, 119] width 47 height 18
click at [344, 122] on span at bounding box center [342, 122] width 11 height 9
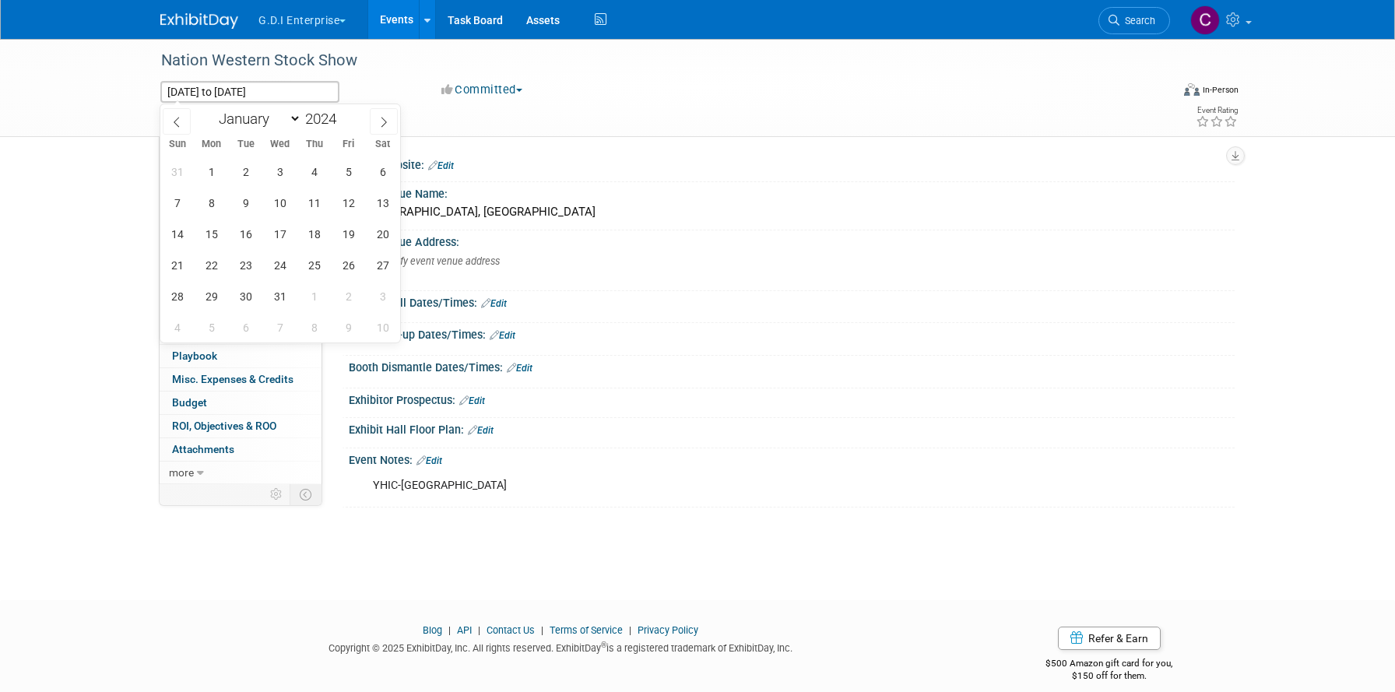
click at [463, 135] on div "Nation Western Stock Show Jan 10, 2025 to Jan 25, 2026 (381 days) Jan 10, 2025 …" at bounding box center [698, 87] width 1098 height 97
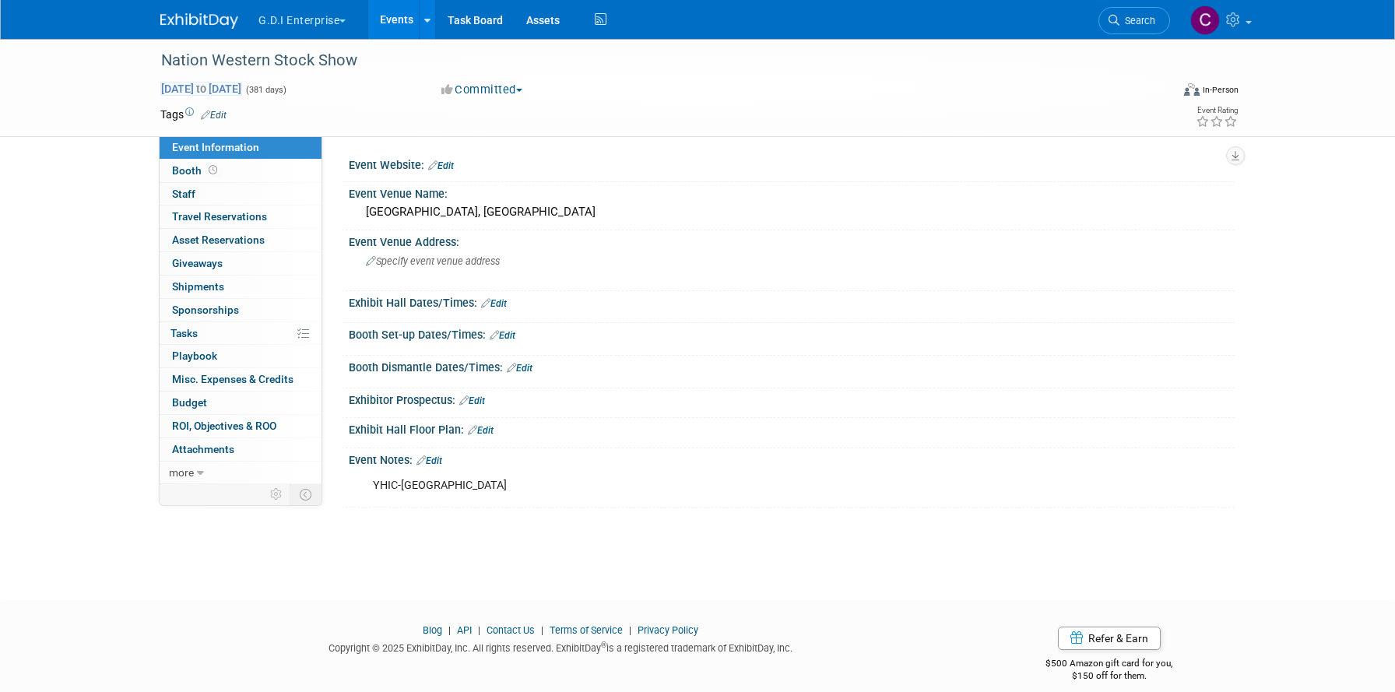
click at [242, 93] on span "Jan 10, 2025 to Jan 25, 2026" at bounding box center [201, 89] width 82 height 14
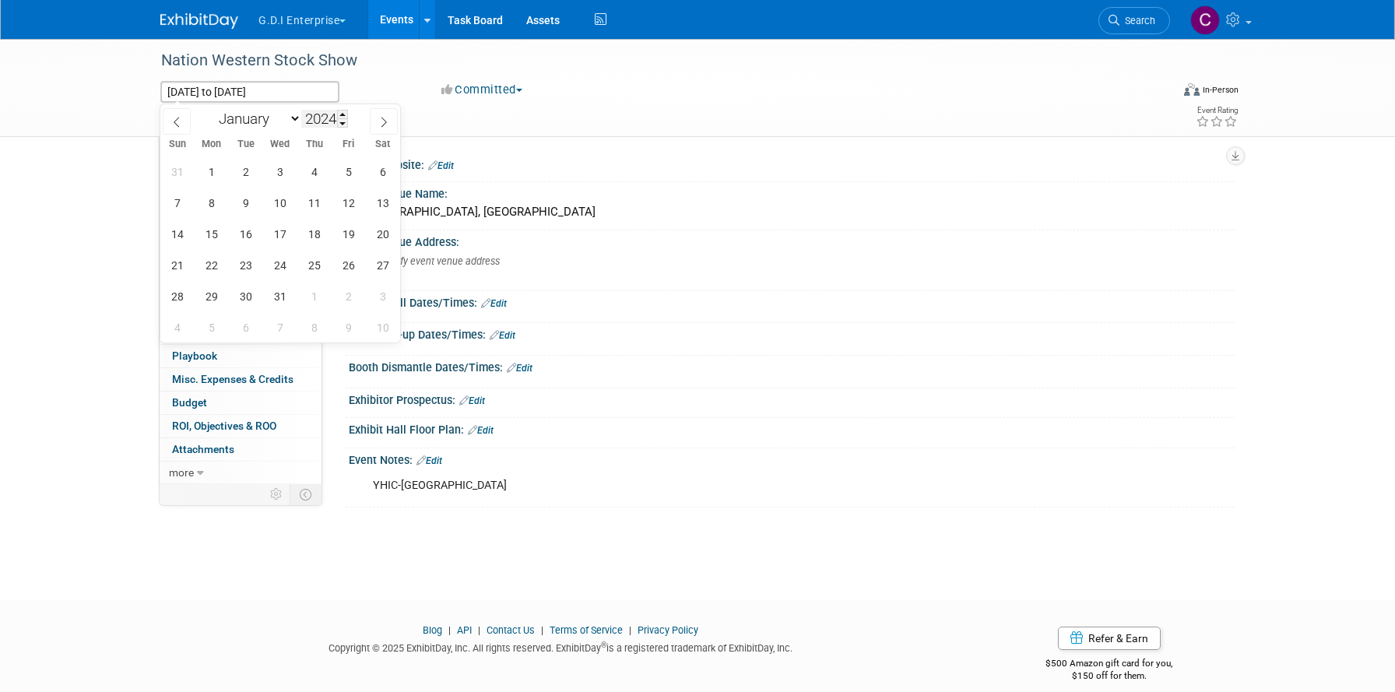
click at [333, 117] on input "2024" at bounding box center [324, 119] width 47 height 18
click at [346, 114] on span at bounding box center [342, 114] width 11 height 9
type input "2025"
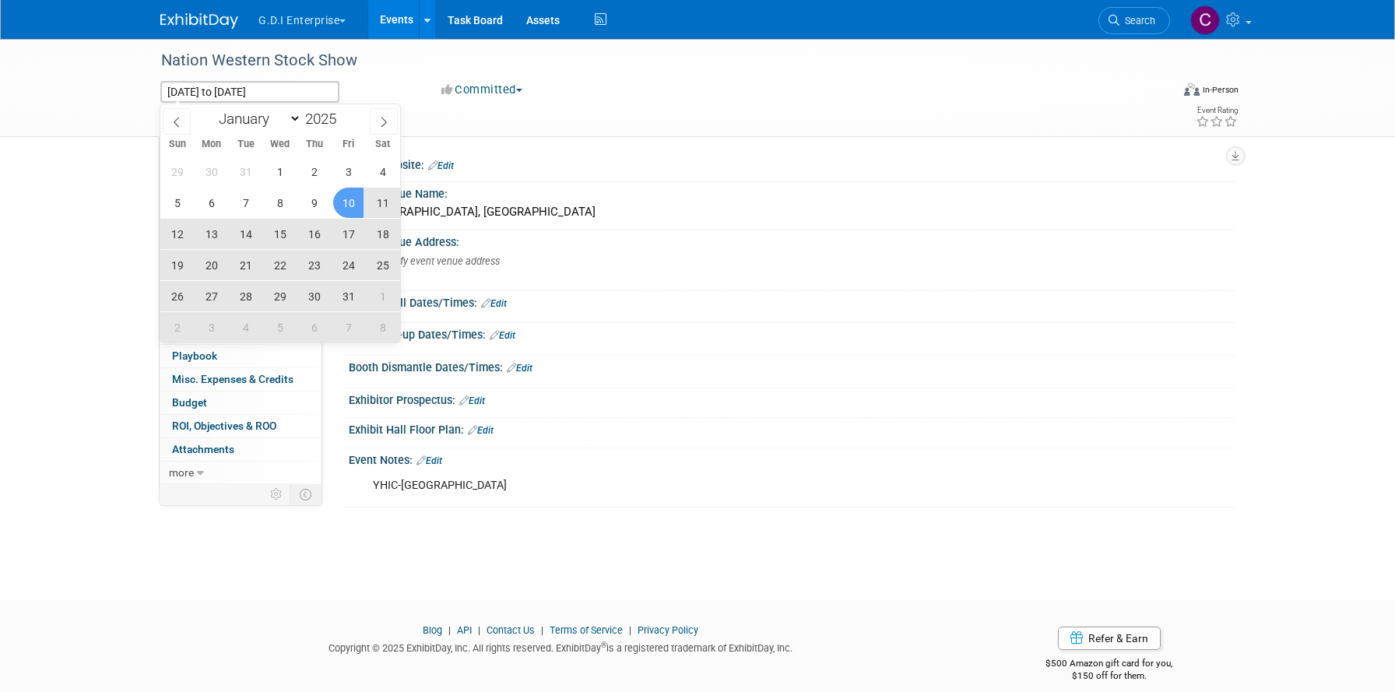
click at [381, 266] on span "25" at bounding box center [382, 265] width 30 height 30
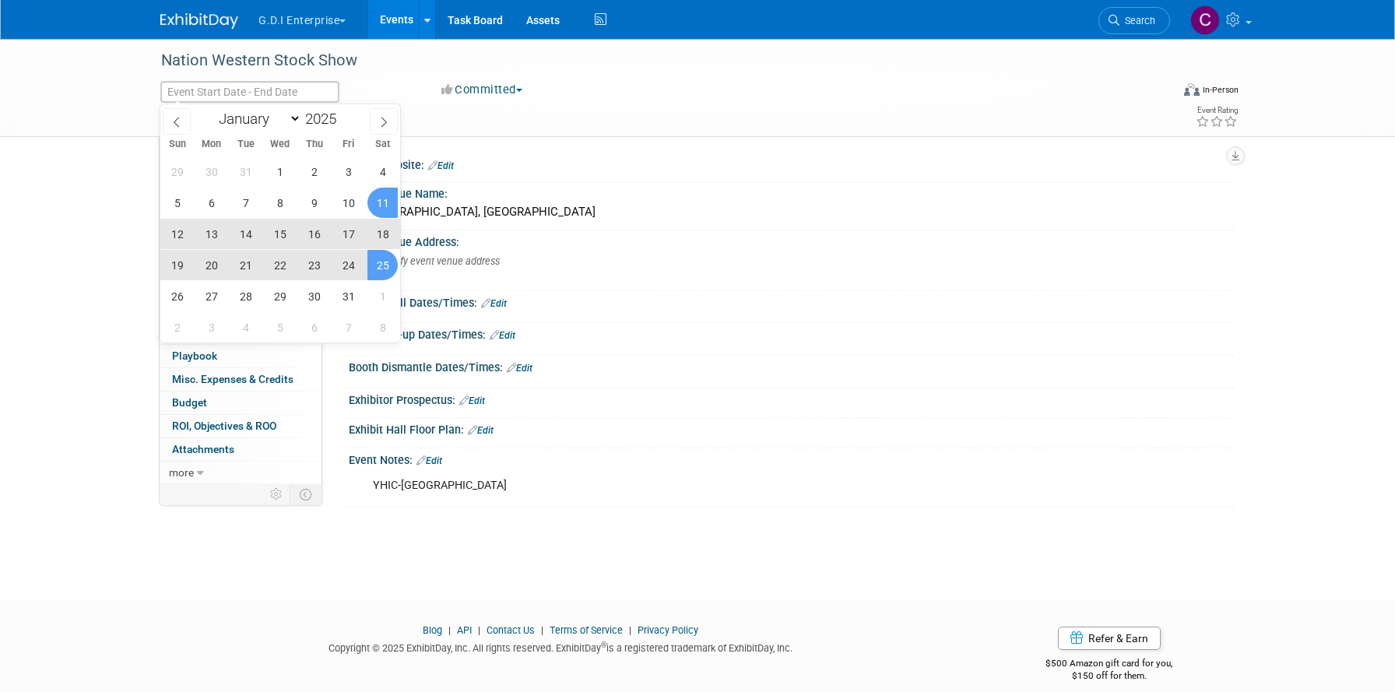
click at [444, 128] on div "Tags Edit Event Rating" at bounding box center [699, 117] width 1101 height 27
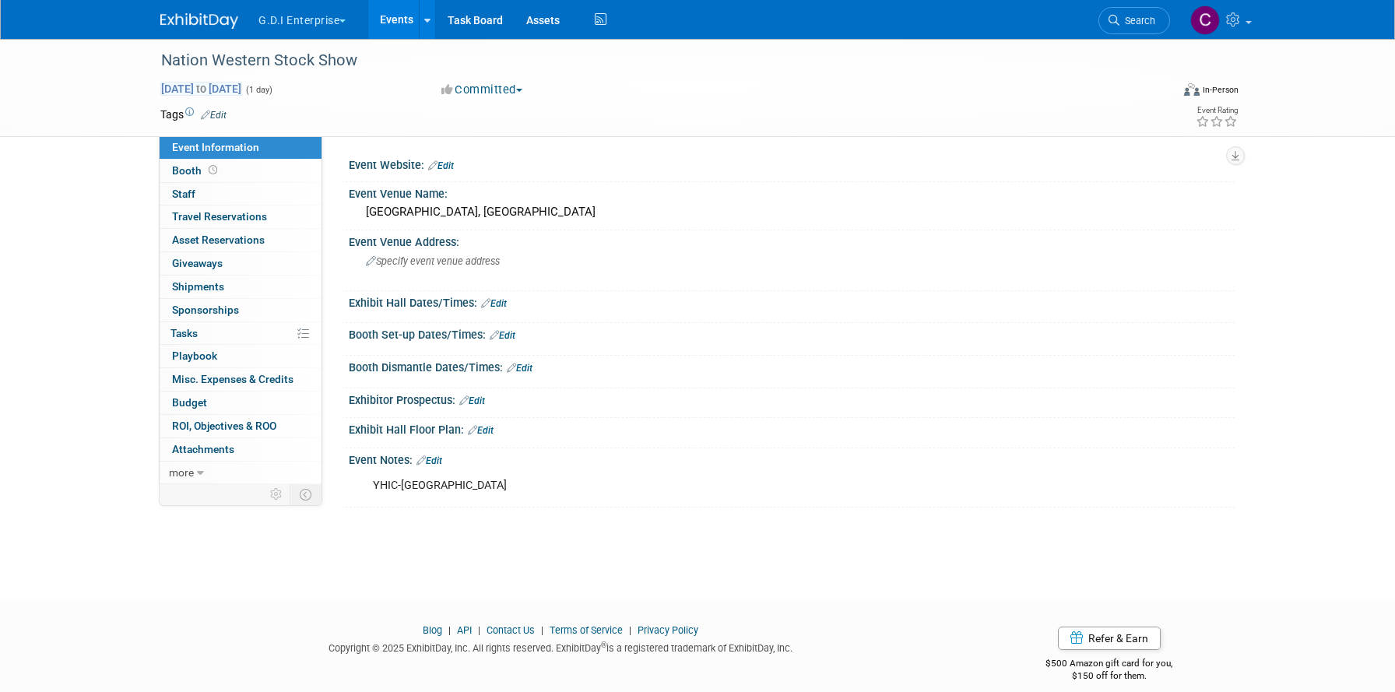
click at [213, 86] on span "Jan 25, 2025 to Jan 25, 2025" at bounding box center [201, 89] width 82 height 14
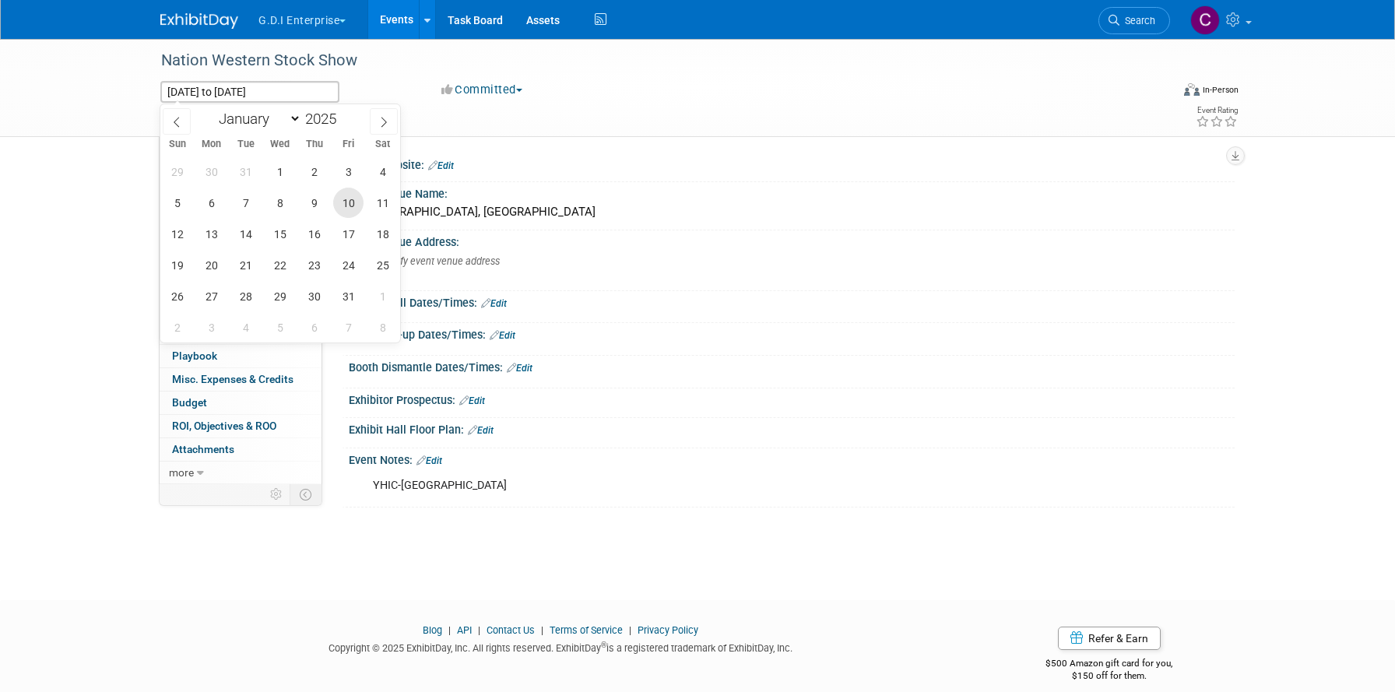
click at [350, 203] on span "10" at bounding box center [348, 203] width 30 height 30
type input "[DATE]"
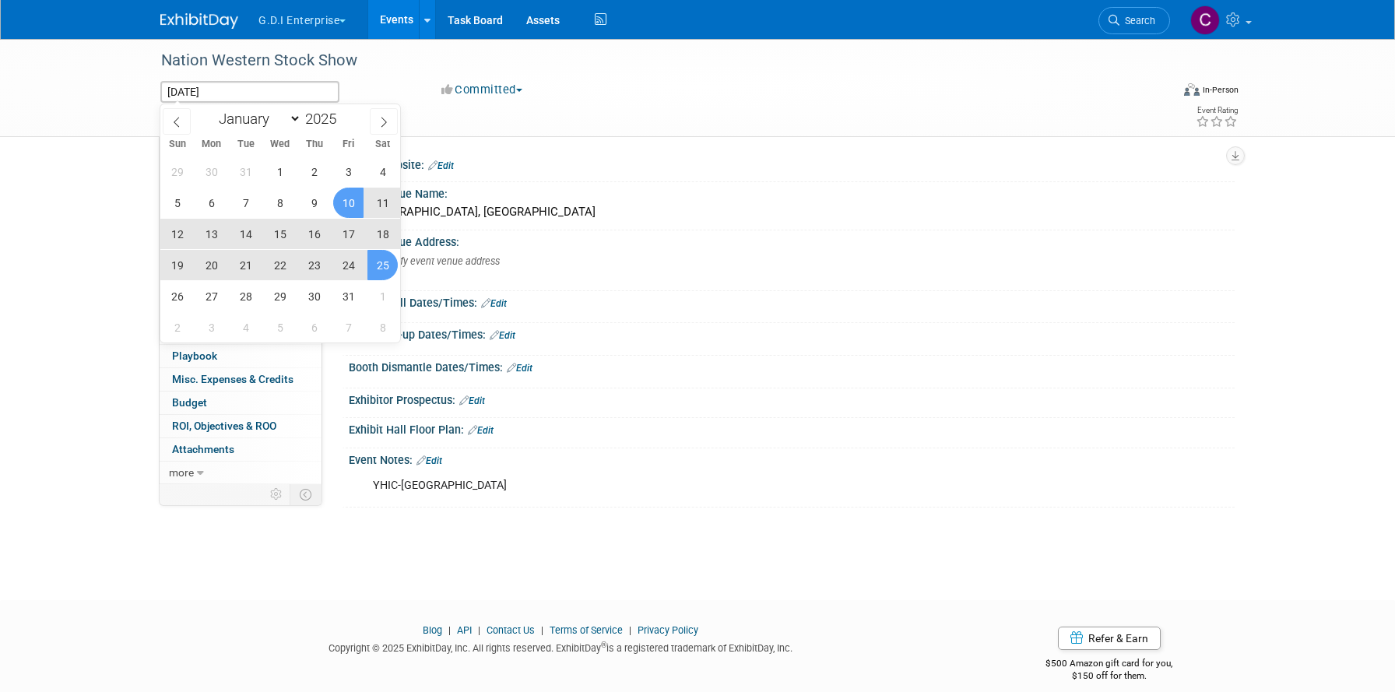
click at [381, 258] on span "25" at bounding box center [382, 265] width 30 height 30
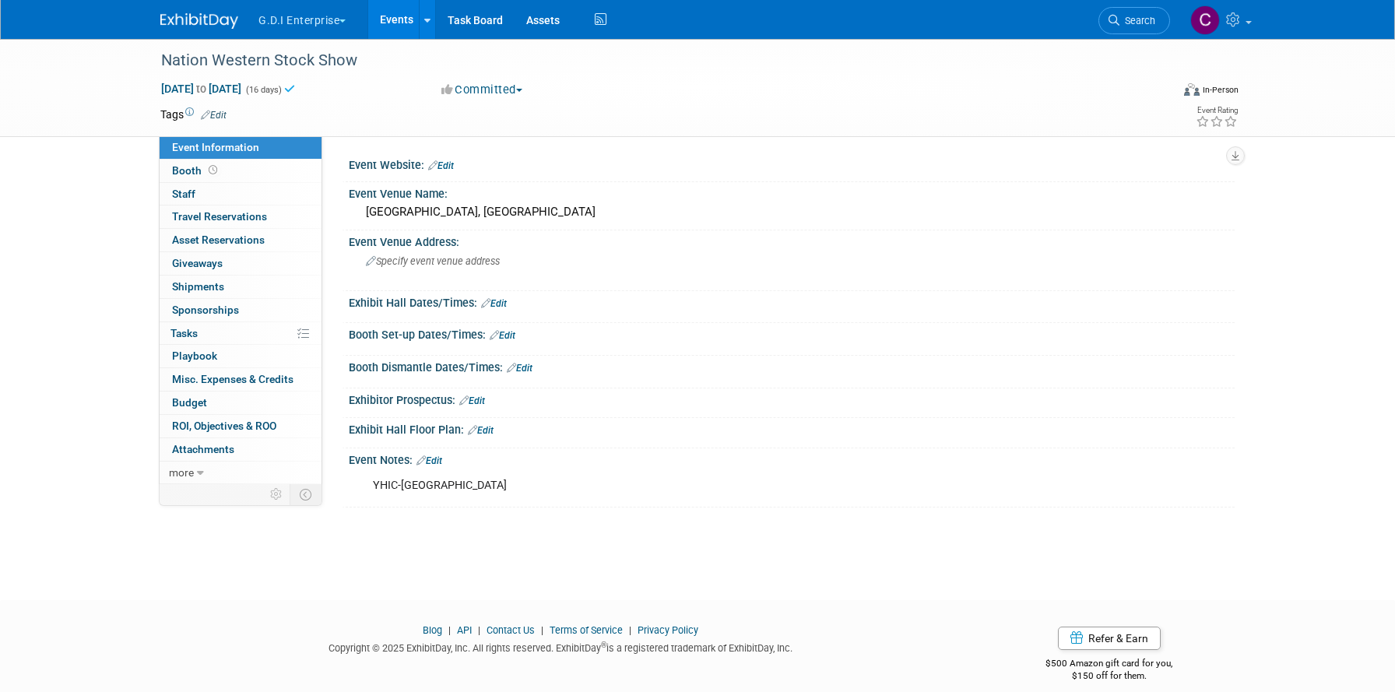
click at [392, 20] on link "Events" at bounding box center [396, 19] width 57 height 39
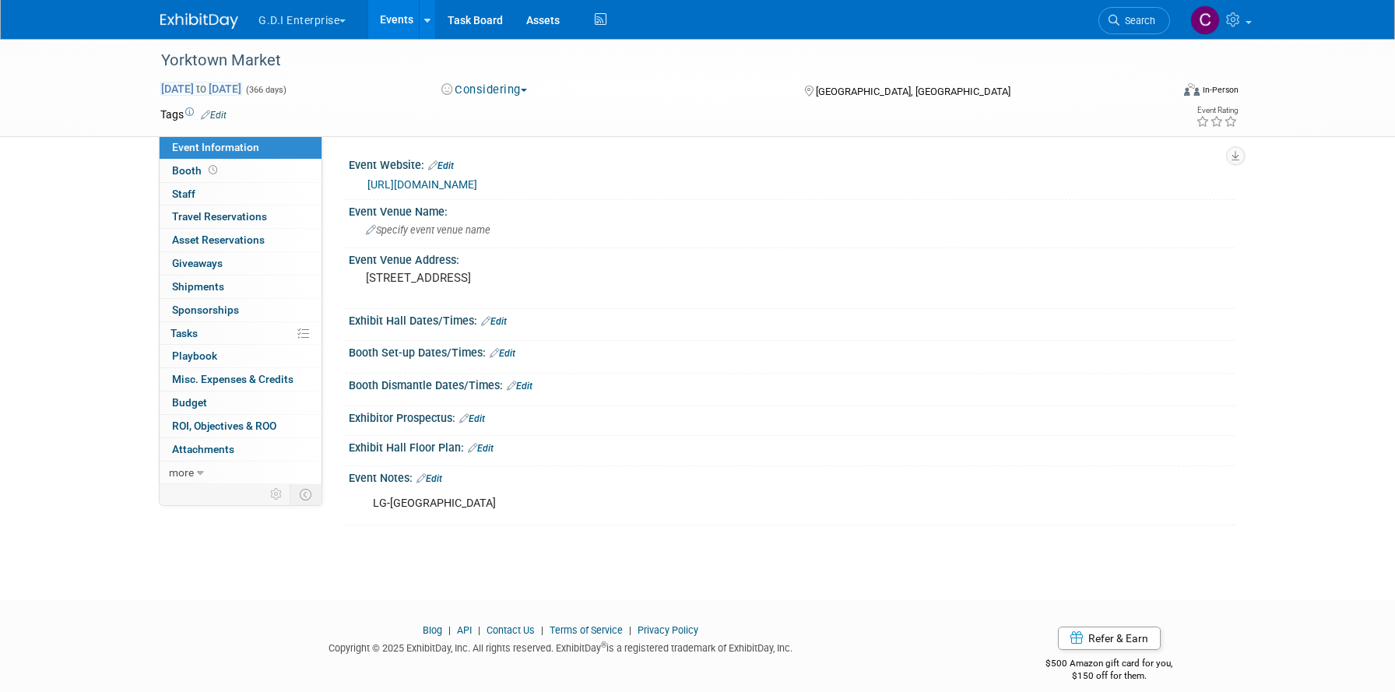
click at [242, 88] on span "[DATE] to [DATE]" at bounding box center [201, 89] width 82 height 14
select select "5"
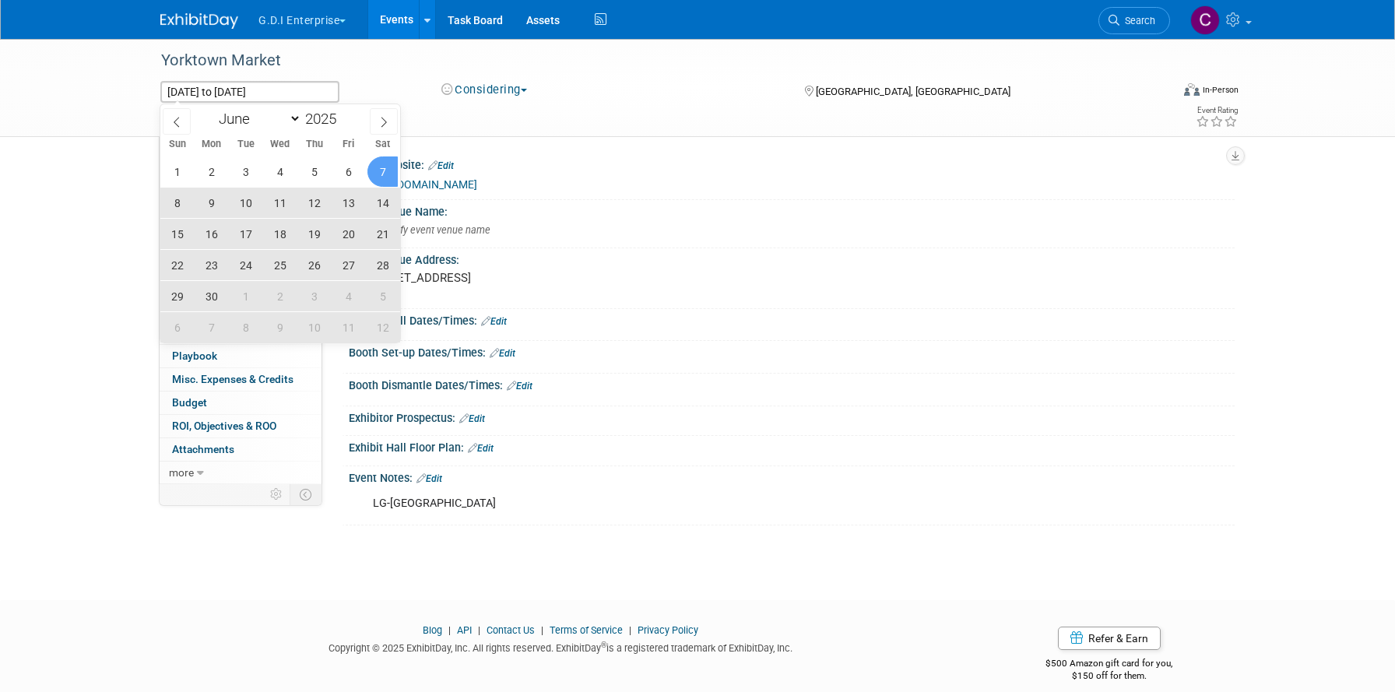
click at [381, 173] on span "7" at bounding box center [382, 171] width 30 height 30
type input "[DATE]"
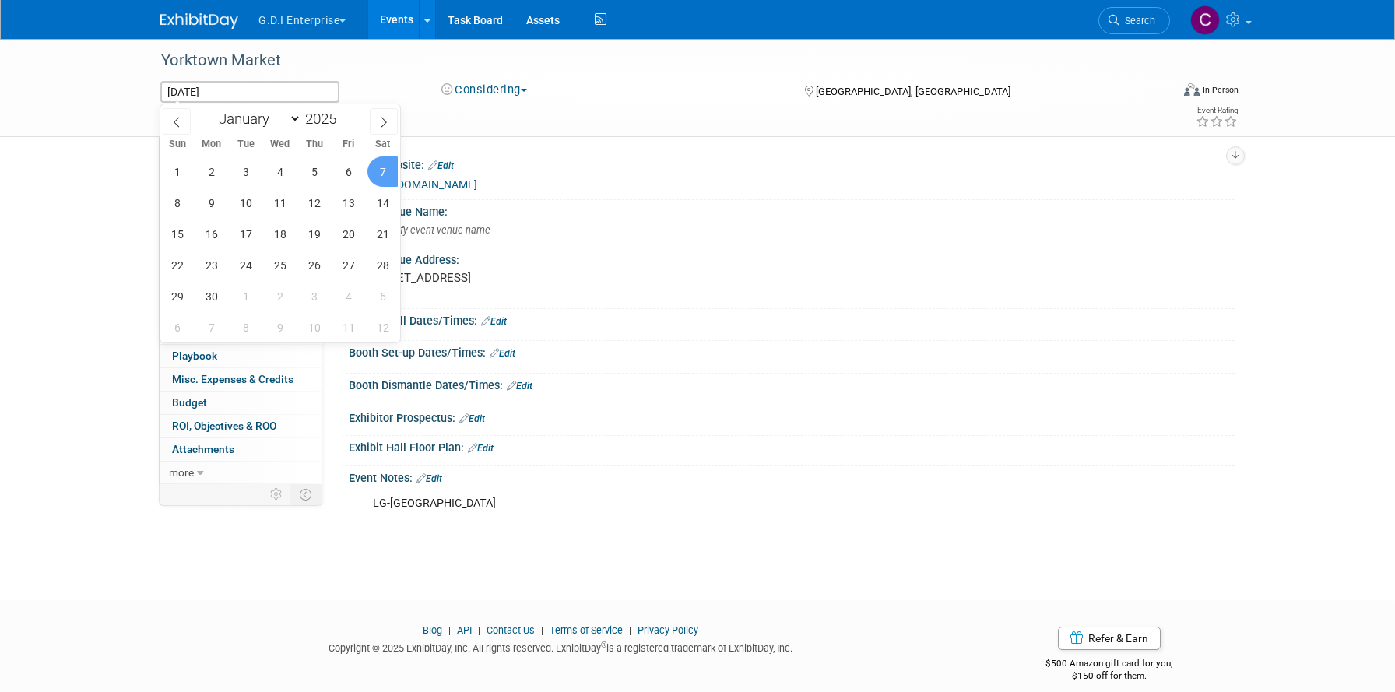
click at [385, 175] on span "7" at bounding box center [382, 171] width 30 height 30
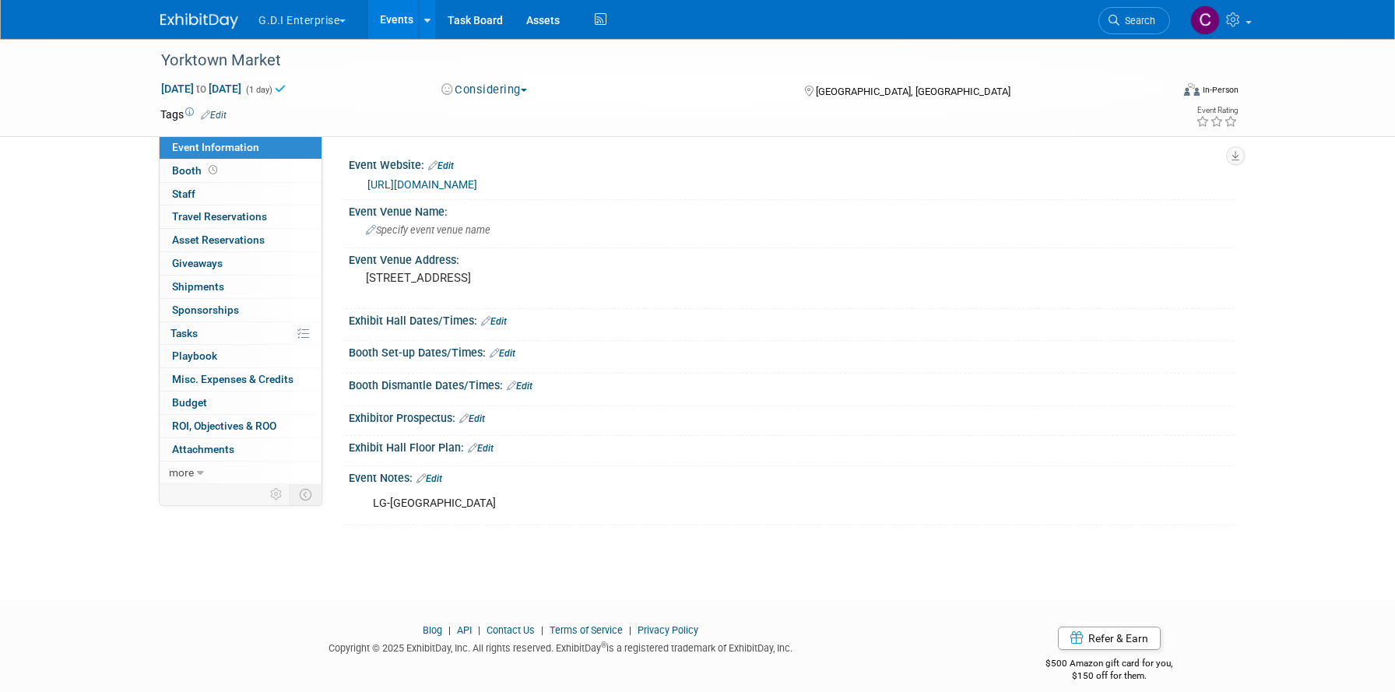
click at [390, 17] on link "Events" at bounding box center [396, 19] width 57 height 39
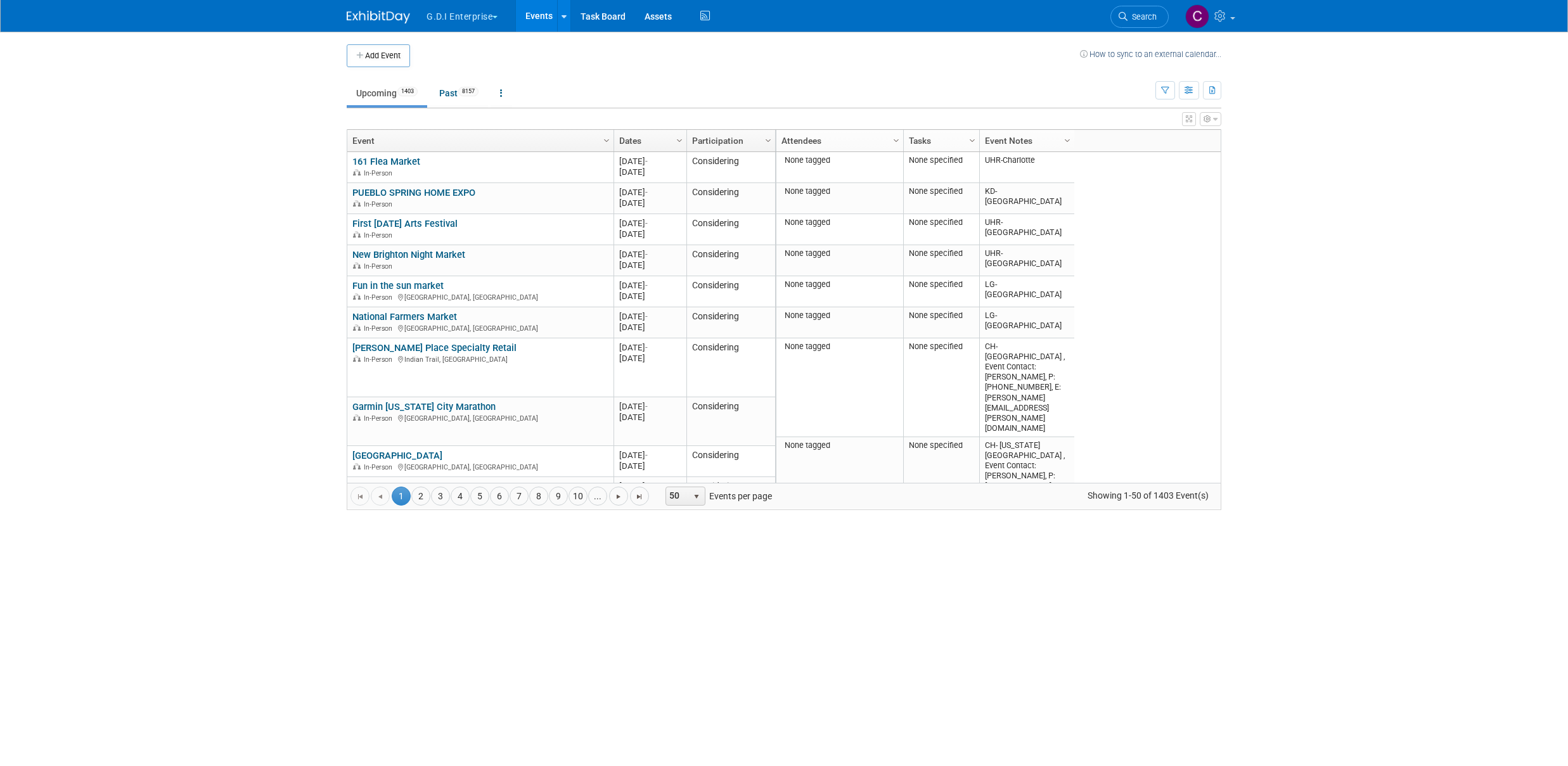
click at [493, 13] on button "G.D.I Enterprise" at bounding box center [469, 14] width 88 height 28
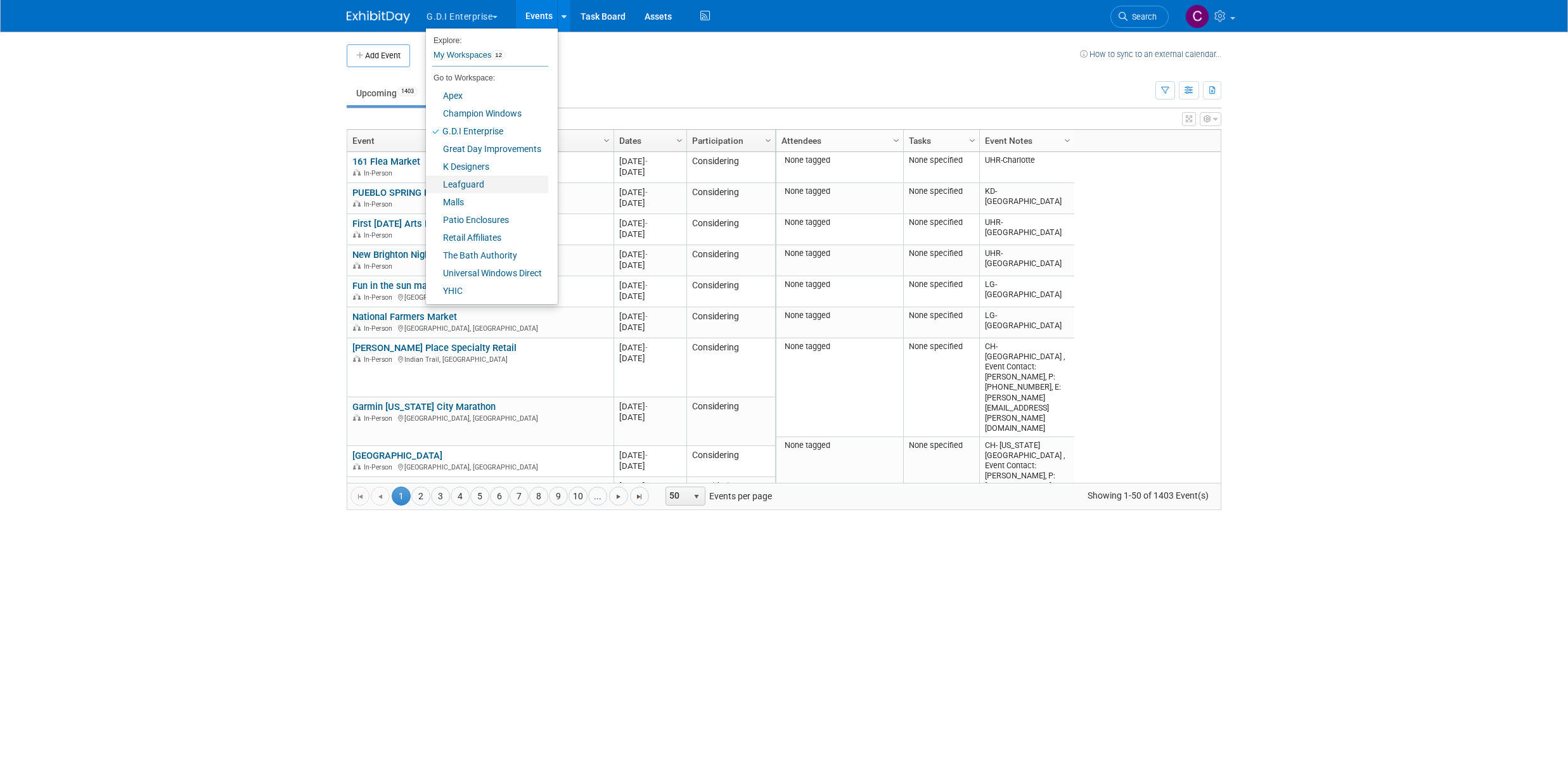
click at [473, 182] on link "Leafguard" at bounding box center [487, 185] width 122 height 18
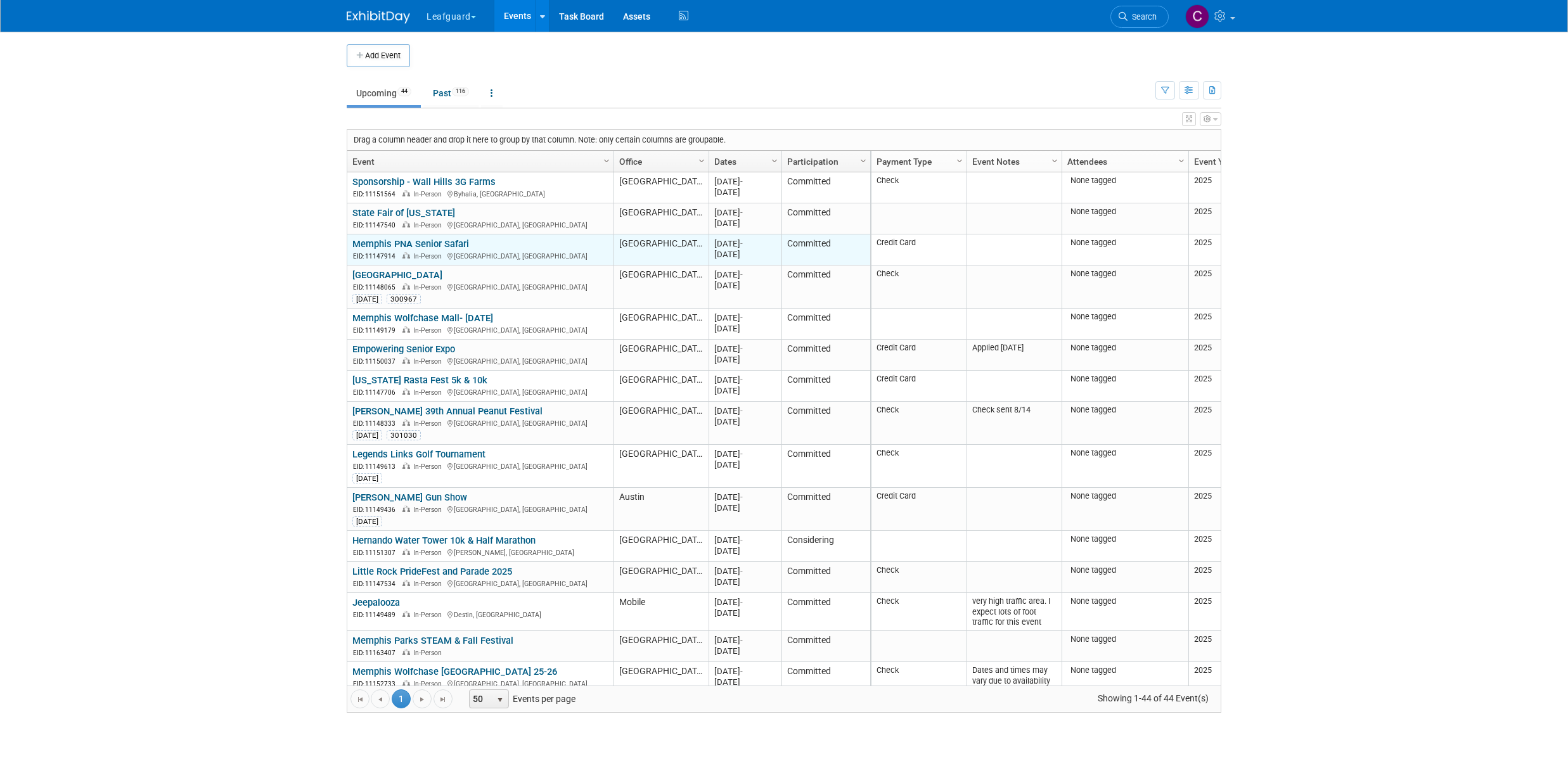
click at [383, 247] on link "Memphis PNA Senior Safari" at bounding box center [410, 244] width 116 height 11
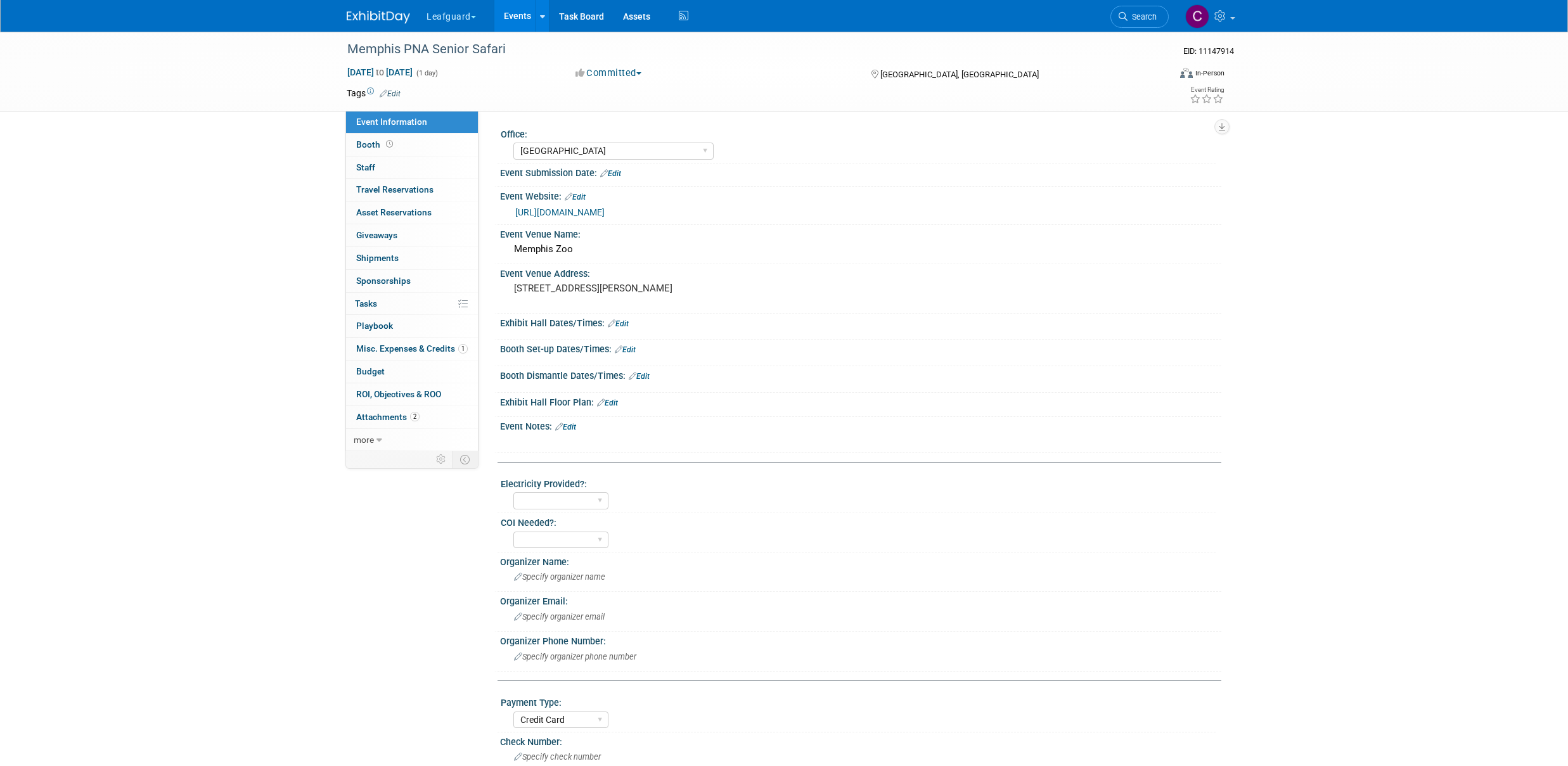
select select "[GEOGRAPHIC_DATA]"
select select "Credit Card"
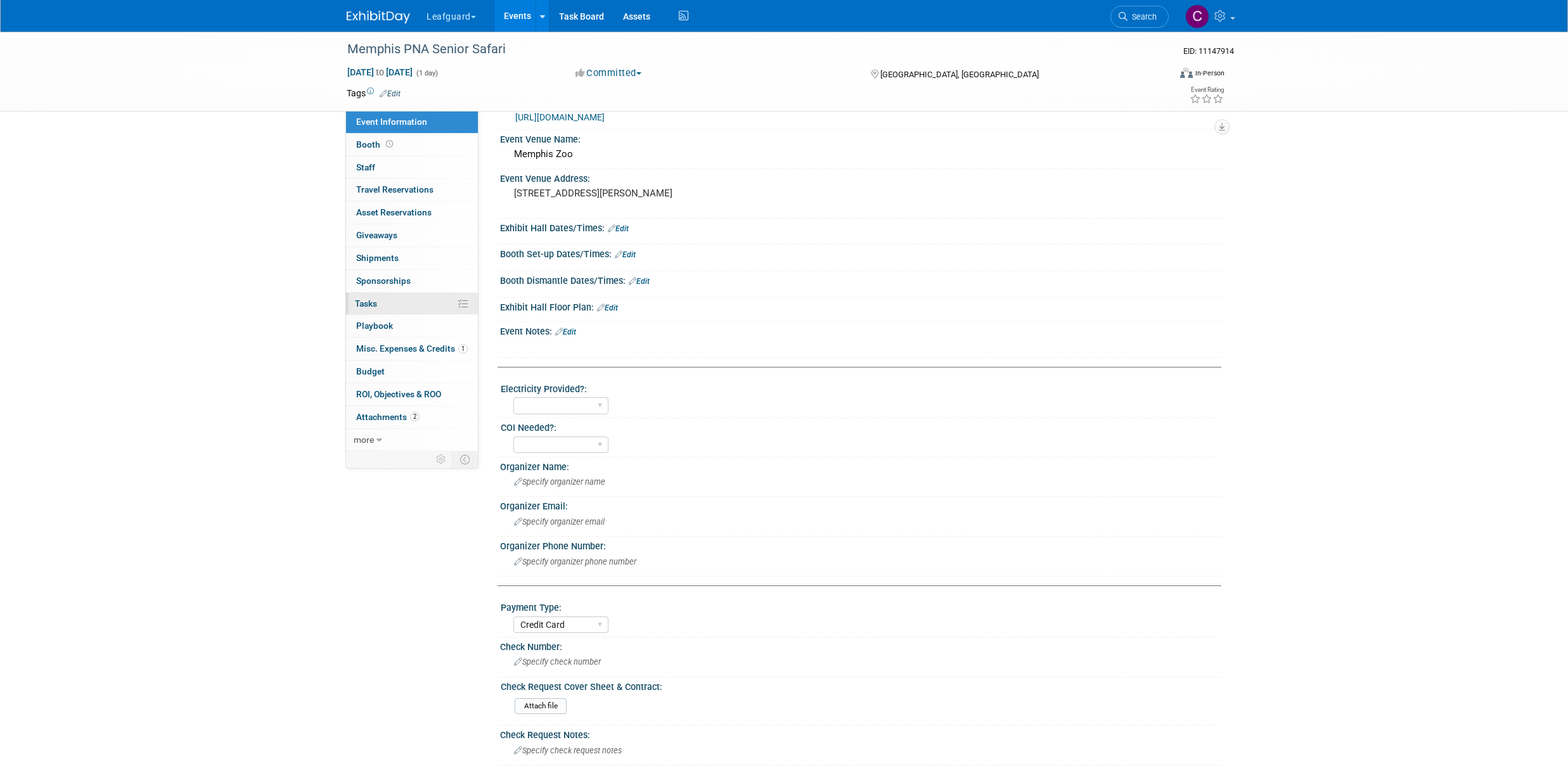
scroll to position [96, 0]
click at [378, 442] on icon at bounding box center [379, 440] width 6 height 9
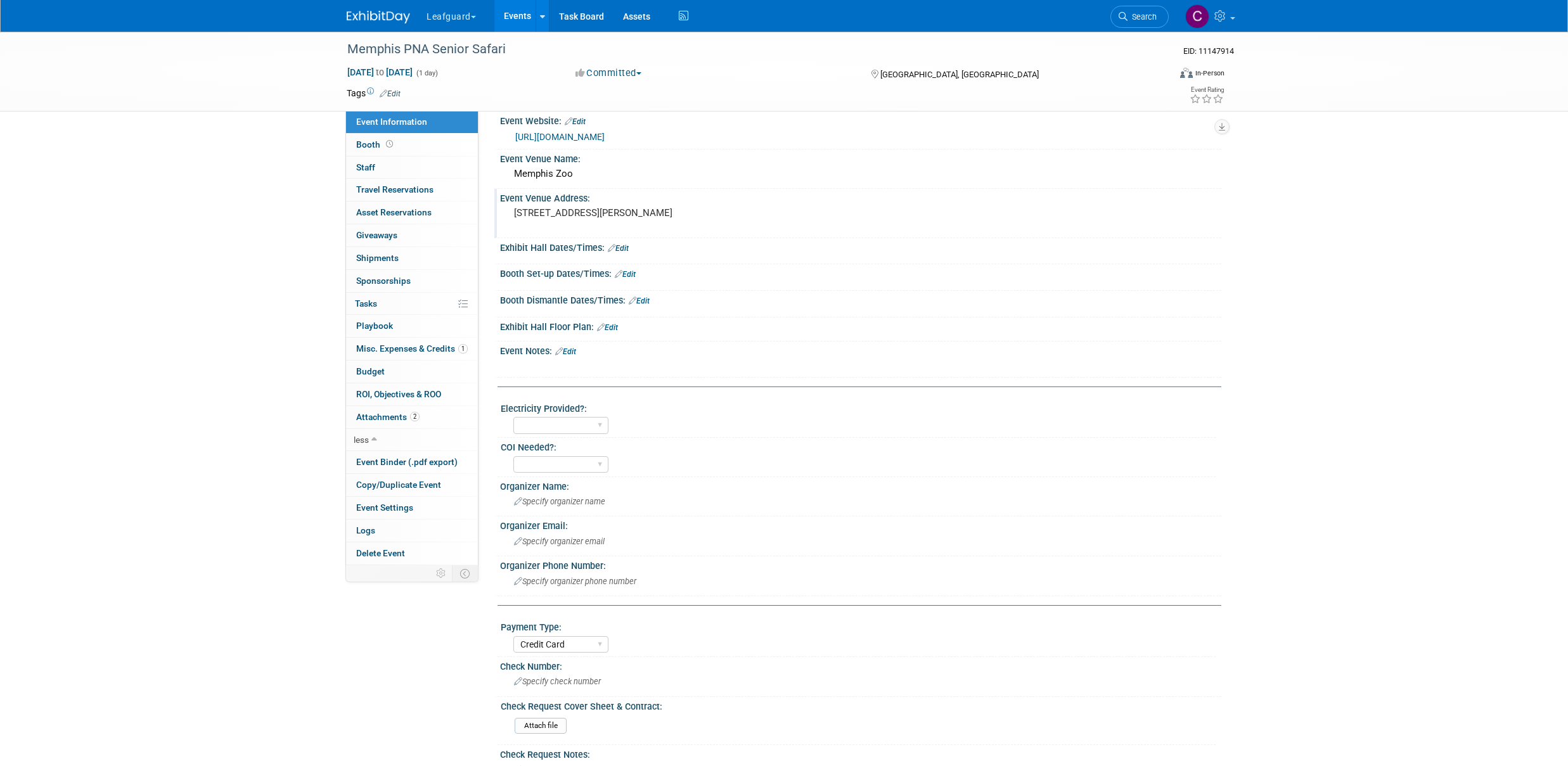
scroll to position [75, 0]
click at [383, 390] on span "ROI, Objectives & ROO 0" at bounding box center [398, 394] width 85 height 10
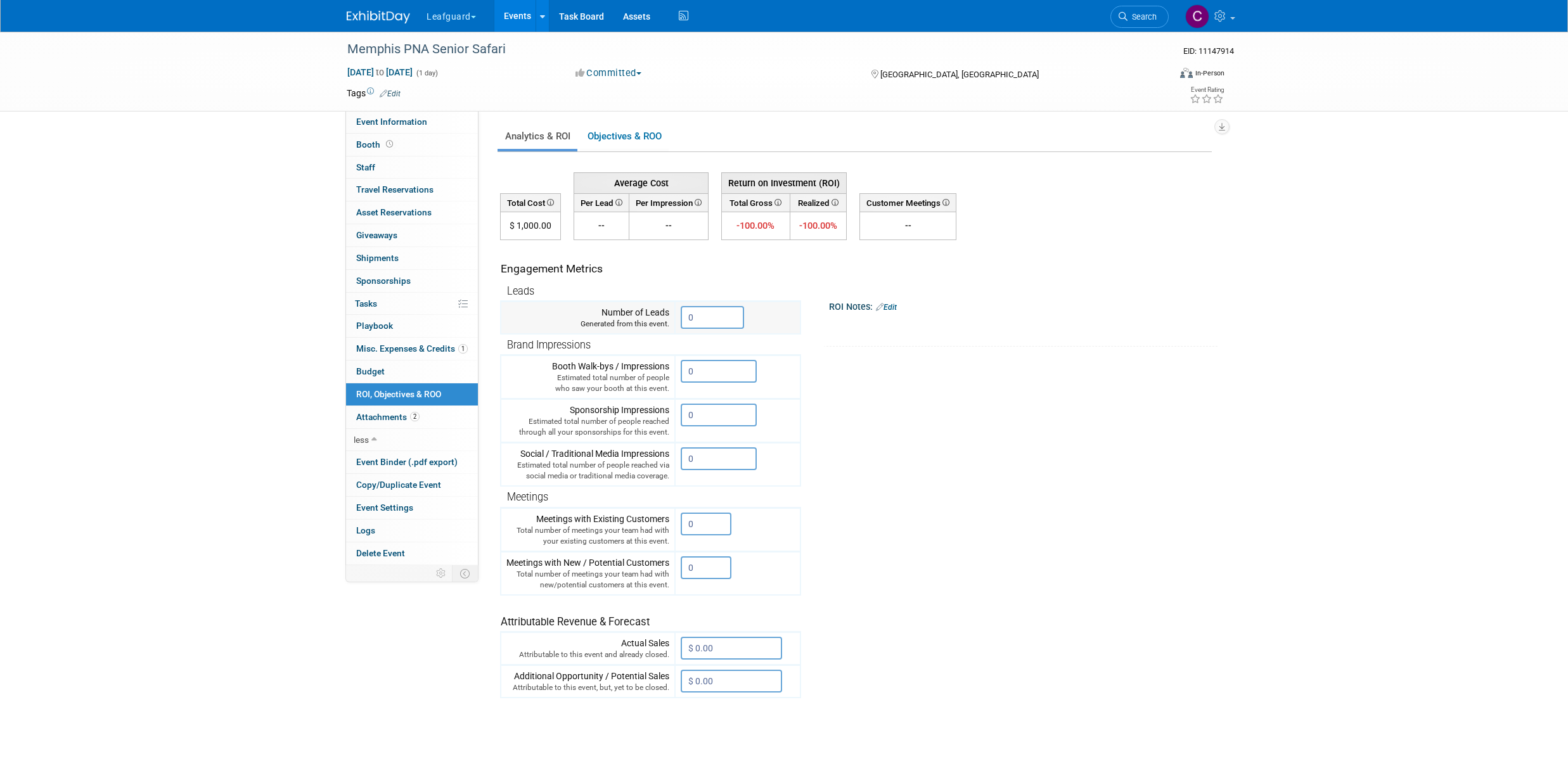
click at [739, 313] on input "0" at bounding box center [712, 317] width 64 height 23
